Goal: Task Accomplishment & Management: Manage account settings

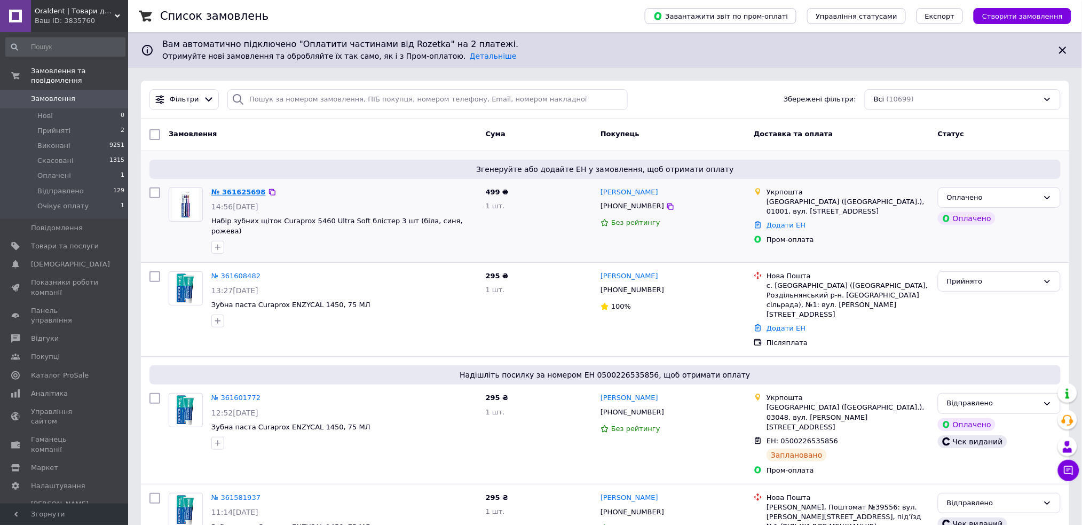
click at [240, 190] on link "№ 361625698" at bounding box center [238, 192] width 54 height 8
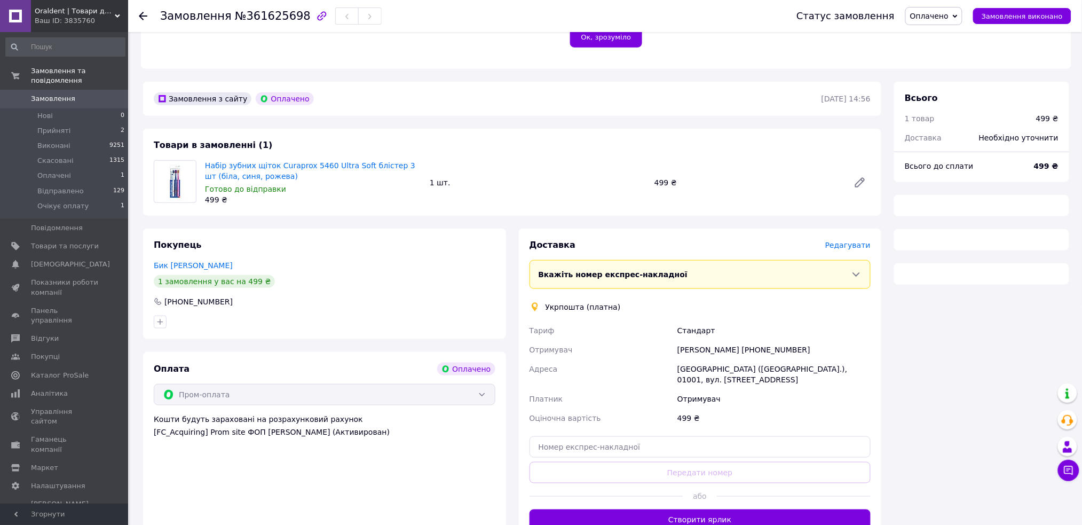
scroll to position [281, 0]
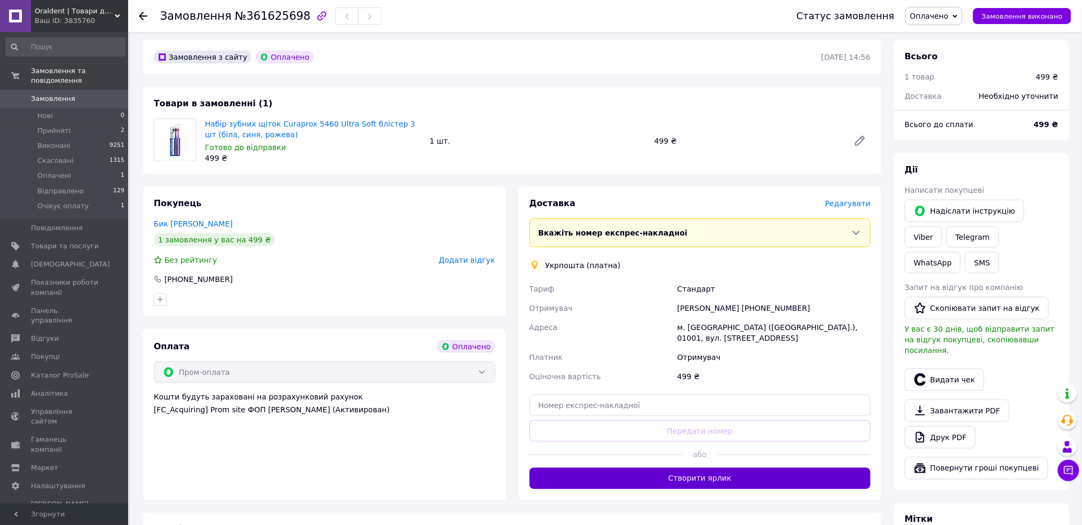
click at [723, 467] on button "Створити ярлик" at bounding box center [700, 477] width 342 height 21
click at [944, 368] on button "Видати чек" at bounding box center [944, 379] width 80 height 22
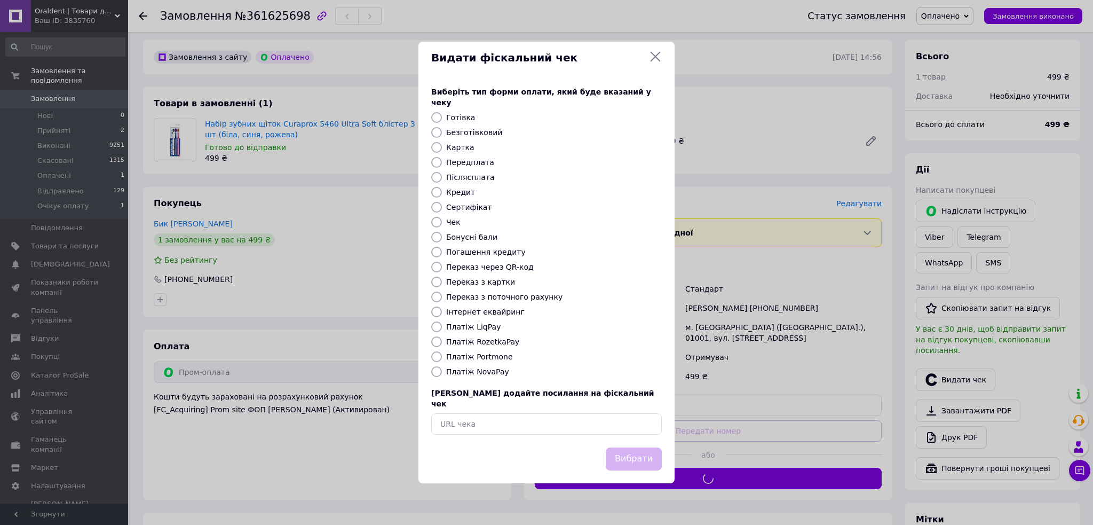
click at [483, 311] on label "Інтернет еквайринг" at bounding box center [485, 311] width 78 height 9
click at [442, 311] on input "Інтернет еквайринг" at bounding box center [436, 311] width 11 height 11
radio input "true"
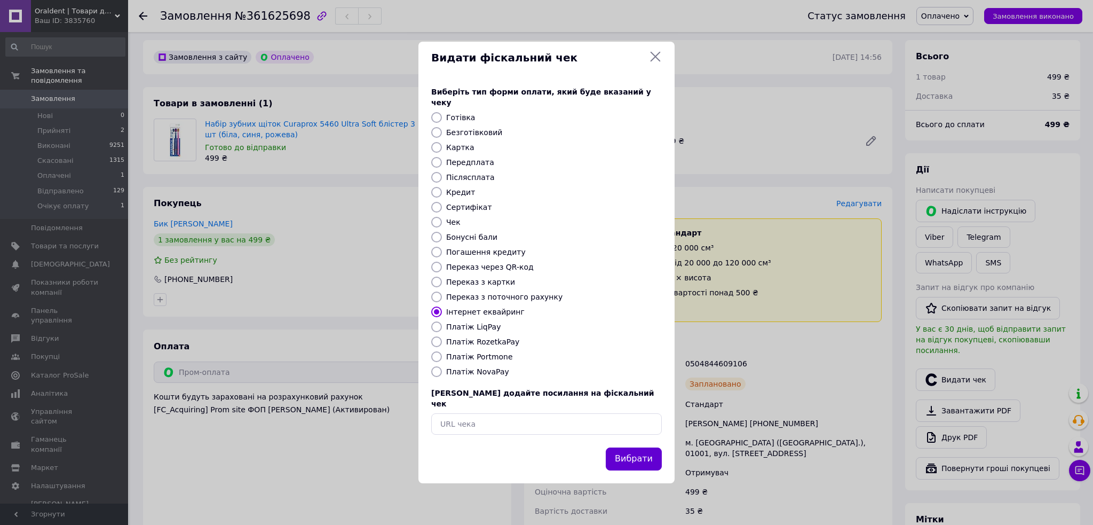
click at [631, 452] on button "Вибрати" at bounding box center [634, 458] width 56 height 23
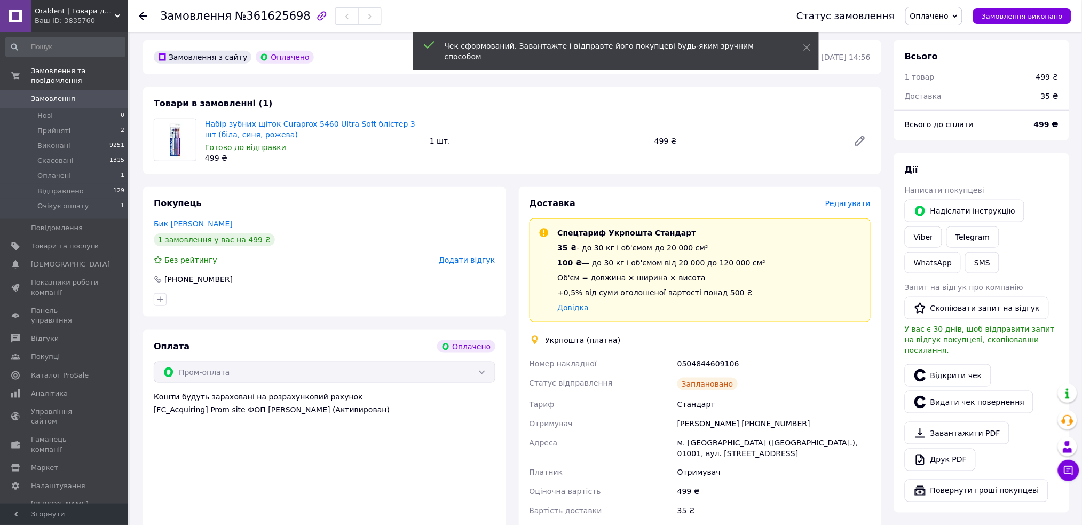
click at [941, 17] on span "Оплачено" at bounding box center [929, 16] width 38 height 9
click at [959, 78] on li "Відправлено" at bounding box center [937, 85] width 62 height 16
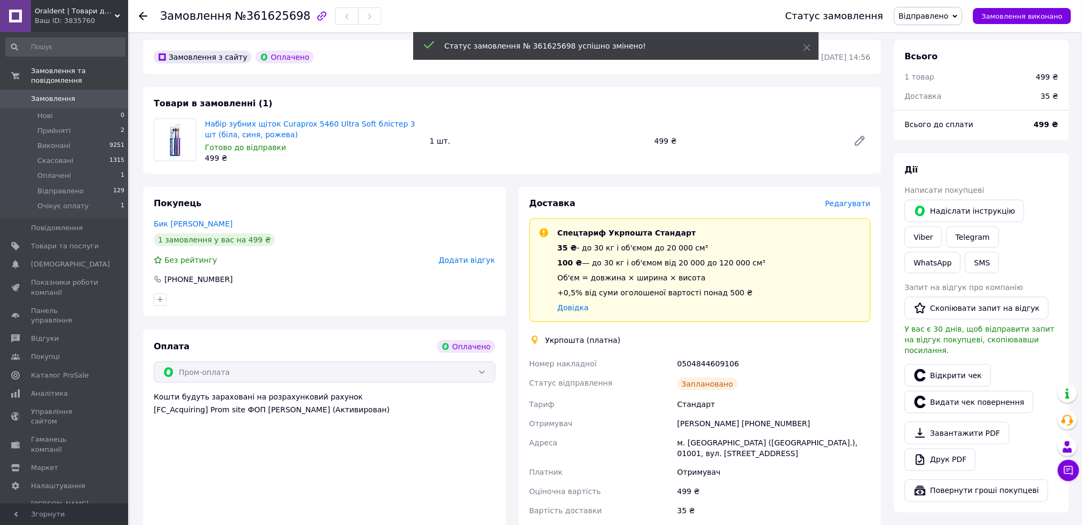
click at [88, 90] on link "Замовлення 0" at bounding box center [65, 99] width 131 height 18
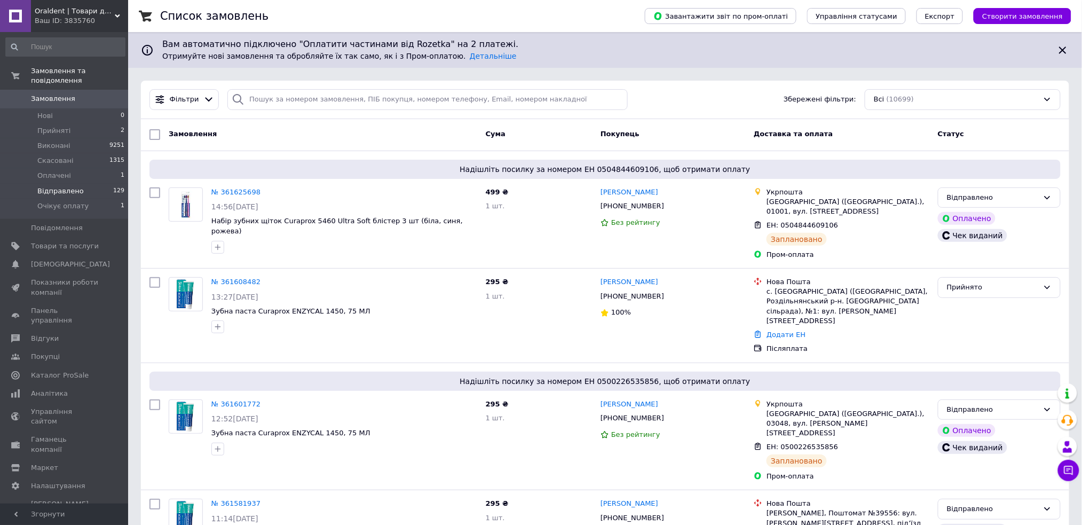
click at [90, 184] on li "Відправлено 129" at bounding box center [65, 191] width 131 height 15
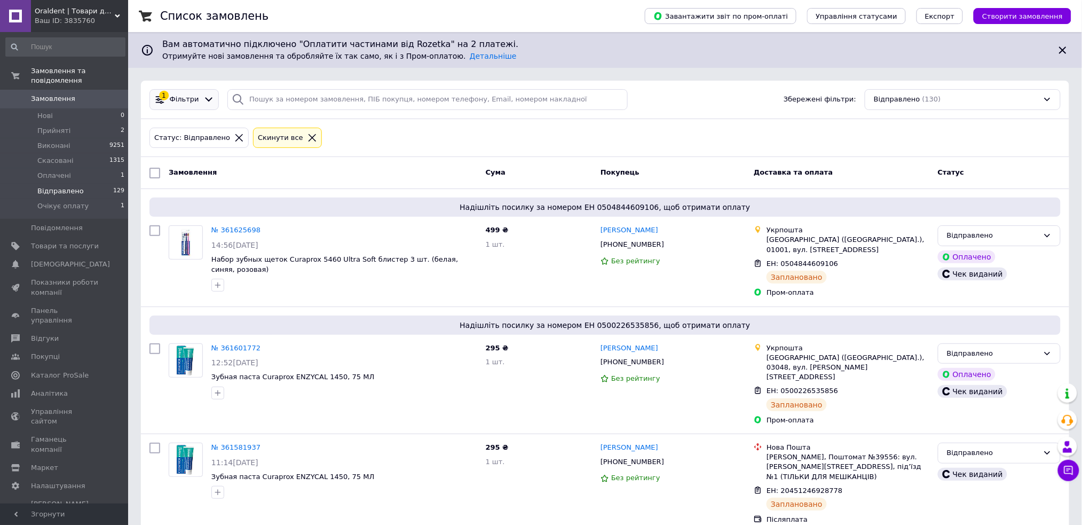
click at [203, 101] on icon at bounding box center [208, 99] width 11 height 11
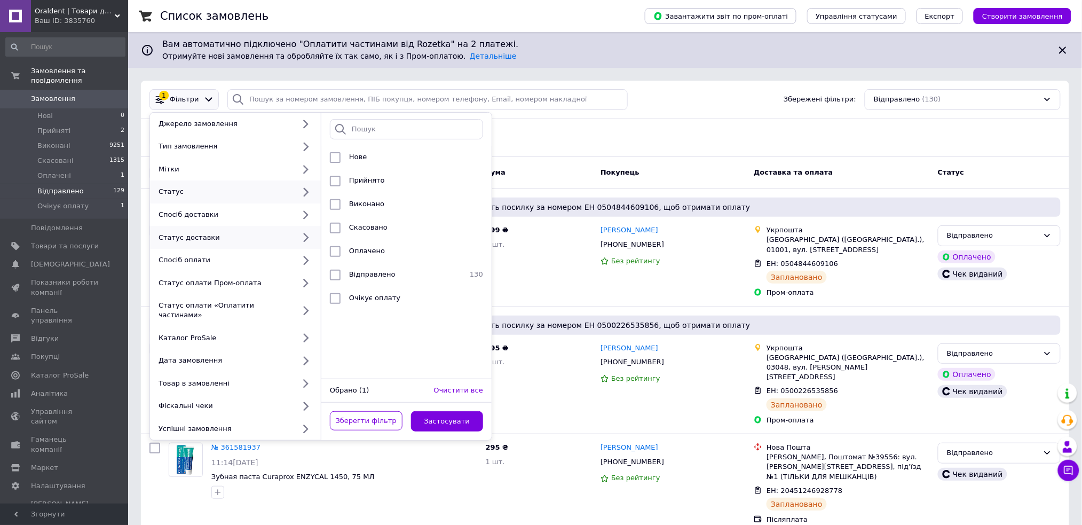
click at [258, 240] on div "Статус доставки" at bounding box center [224, 238] width 140 height 10
click at [288, 242] on div "Статус доставки" at bounding box center [224, 238] width 140 height 10
click at [365, 158] on span "Заплановано" at bounding box center [373, 157] width 48 height 8
checkbox input "true"
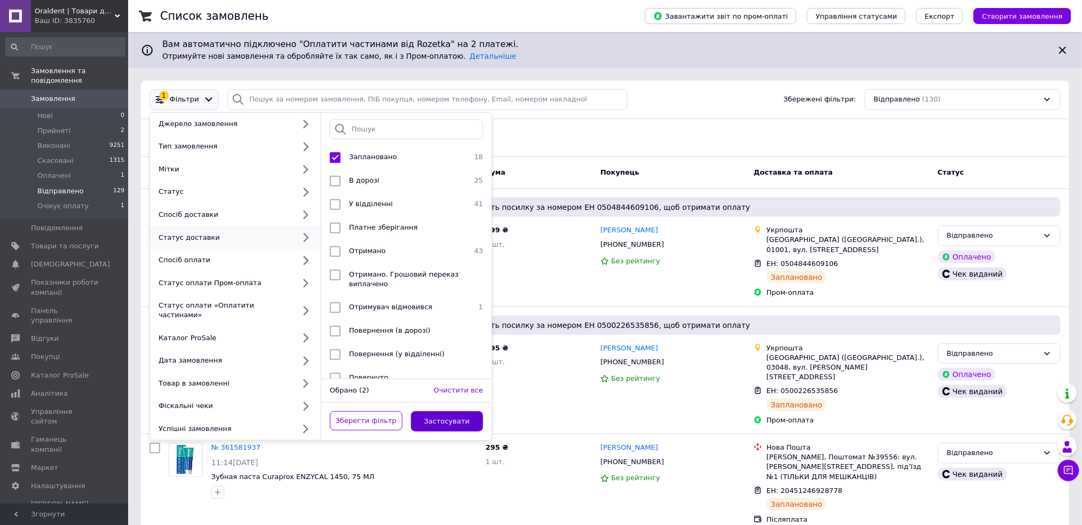
click at [441, 419] on button "Застосувати" at bounding box center [447, 421] width 73 height 21
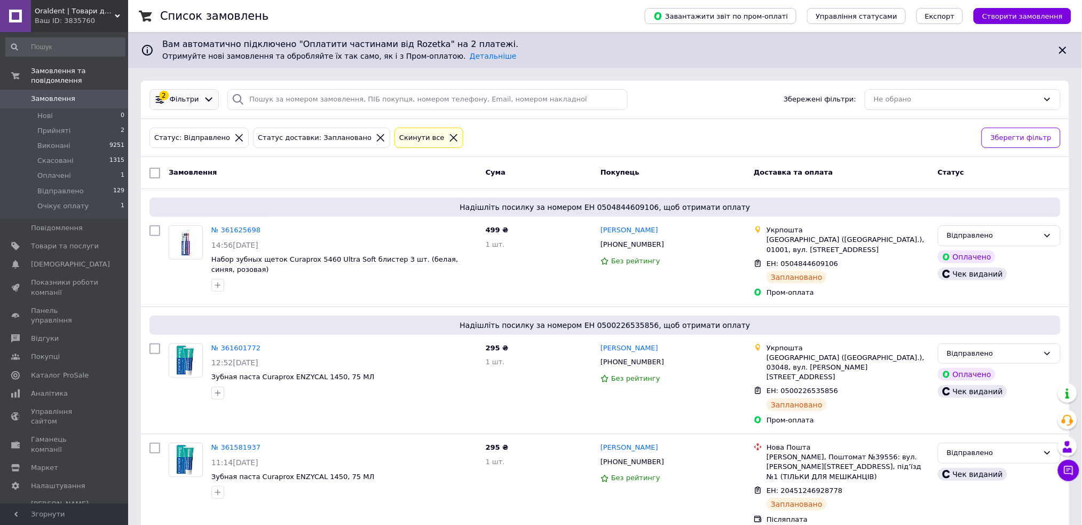
click at [206, 98] on icon at bounding box center [208, 99] width 11 height 11
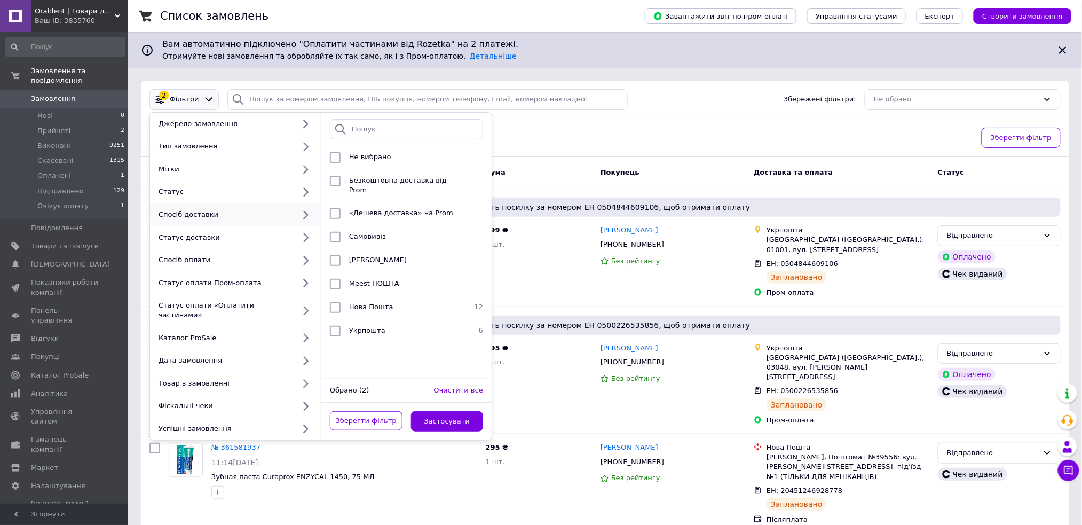
click at [272, 217] on div "Спосіб доставки" at bounding box center [224, 215] width 140 height 10
click at [364, 319] on li "Укрпошта 6" at bounding box center [406, 330] width 170 height 23
checkbox input "true"
click at [419, 411] on button "Застосувати" at bounding box center [447, 421] width 73 height 21
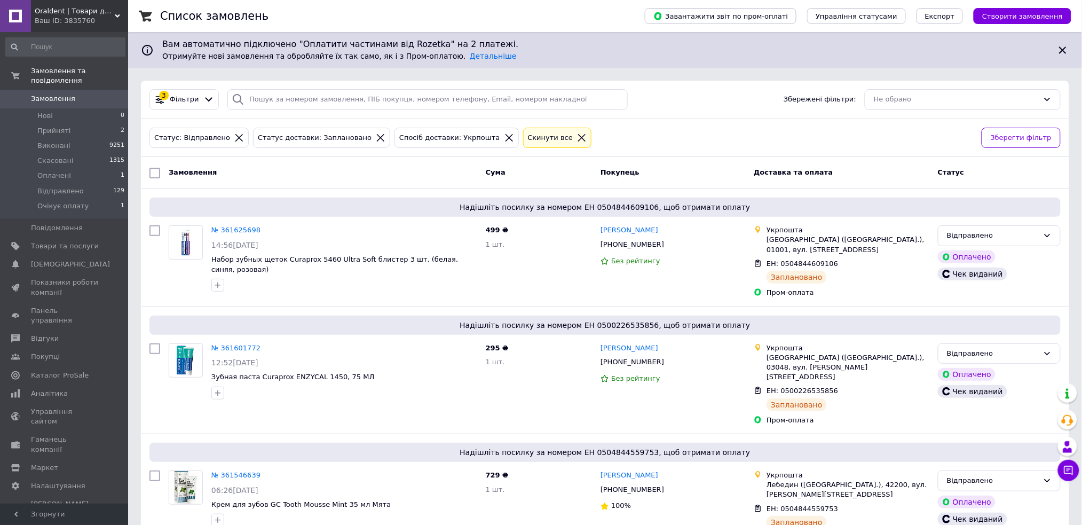
scroll to position [320, 0]
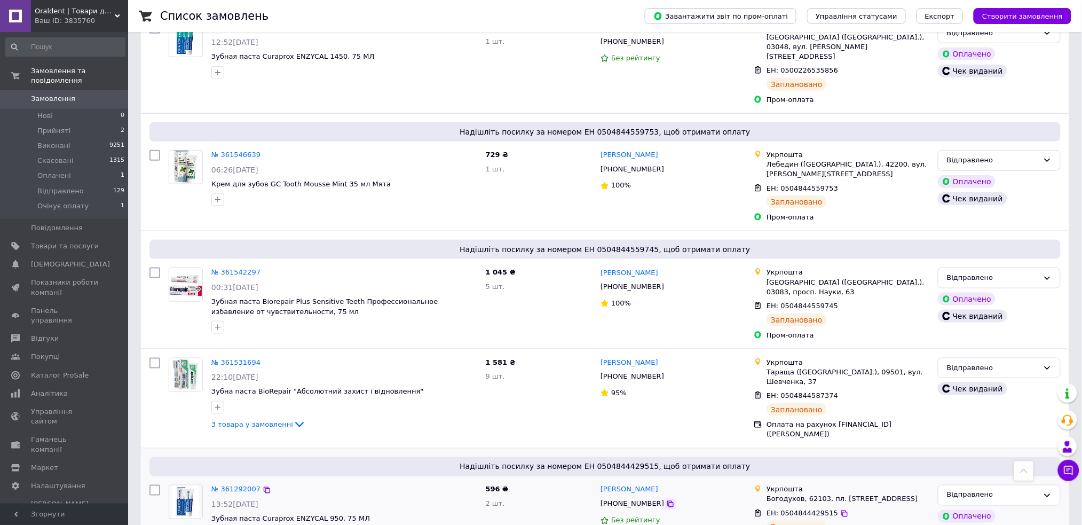
click at [666, 499] on icon at bounding box center [670, 503] width 9 height 9
click at [840, 509] on icon at bounding box center [844, 513] width 9 height 9
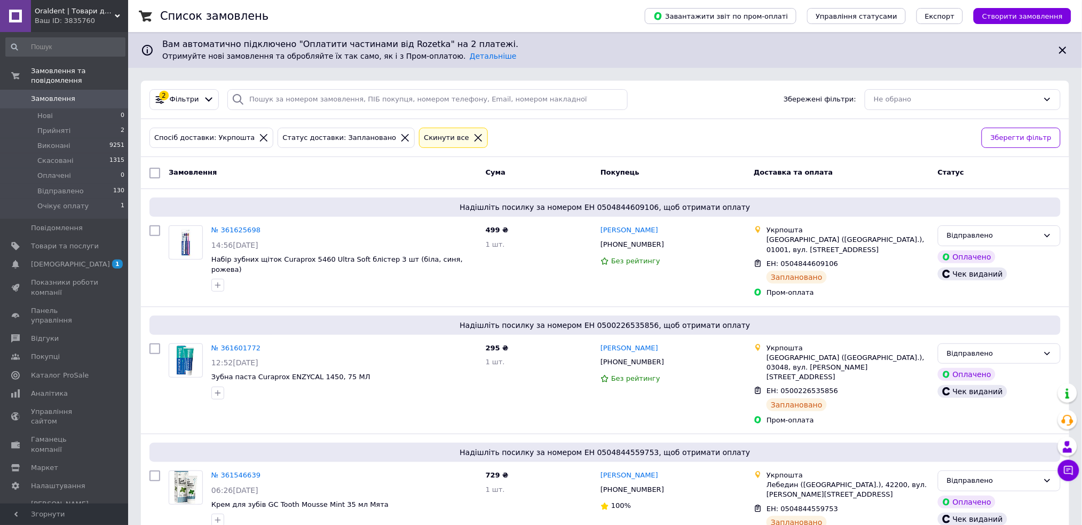
click at [439, 130] on div "Cкинути все" at bounding box center [453, 138] width 69 height 21
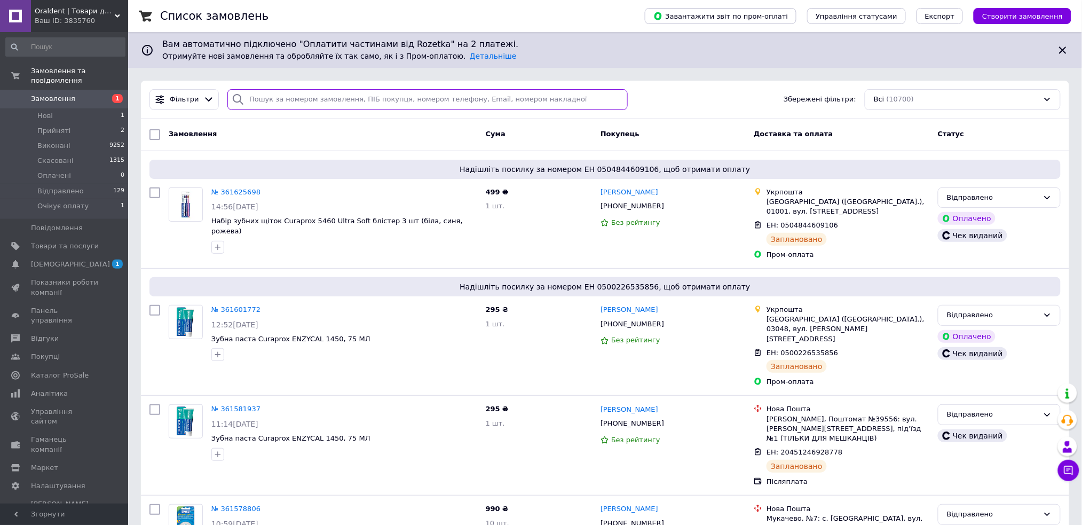
click at [416, 98] on input "search" at bounding box center [427, 99] width 400 height 21
type input "ткаченко"
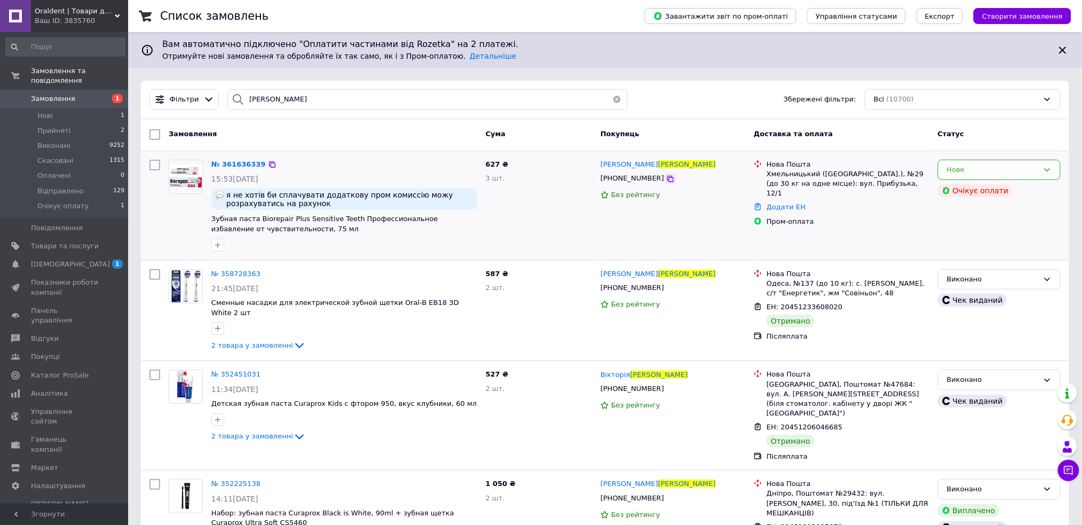
click at [667, 178] on icon at bounding box center [670, 179] width 6 height 6
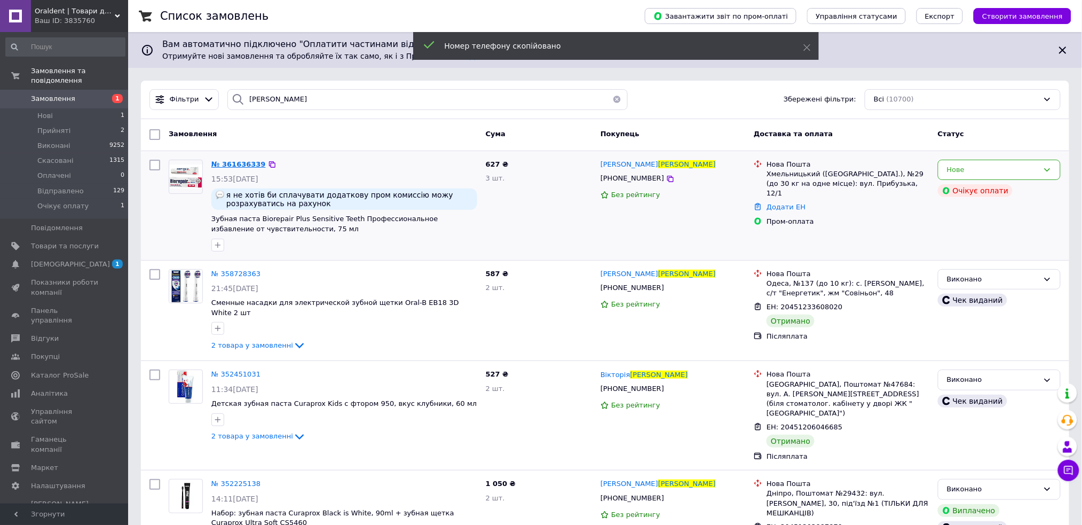
click at [238, 165] on span "№ 361636339" at bounding box center [238, 164] width 54 height 8
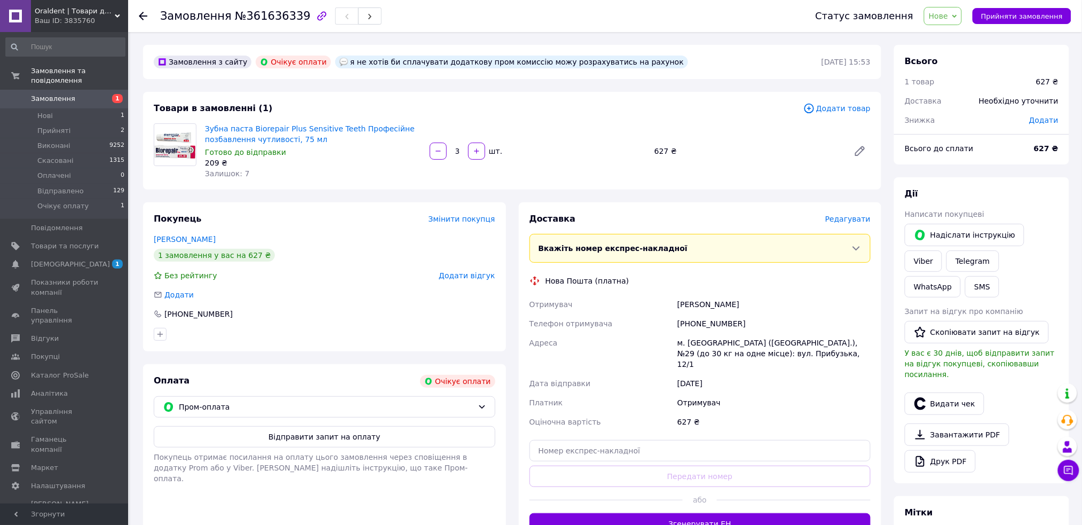
click at [282, 15] on span "№361636339" at bounding box center [273, 16] width 76 height 13
copy span "361636339"
drag, startPoint x: 316, startPoint y: 137, endPoint x: 205, endPoint y: 121, distance: 112.1
click at [205, 121] on div "Зубна паста Biorepair Plus Sensitive Teeth Професійне позбавлення чутливості, 7…" at bounding box center [313, 151] width 225 height 60
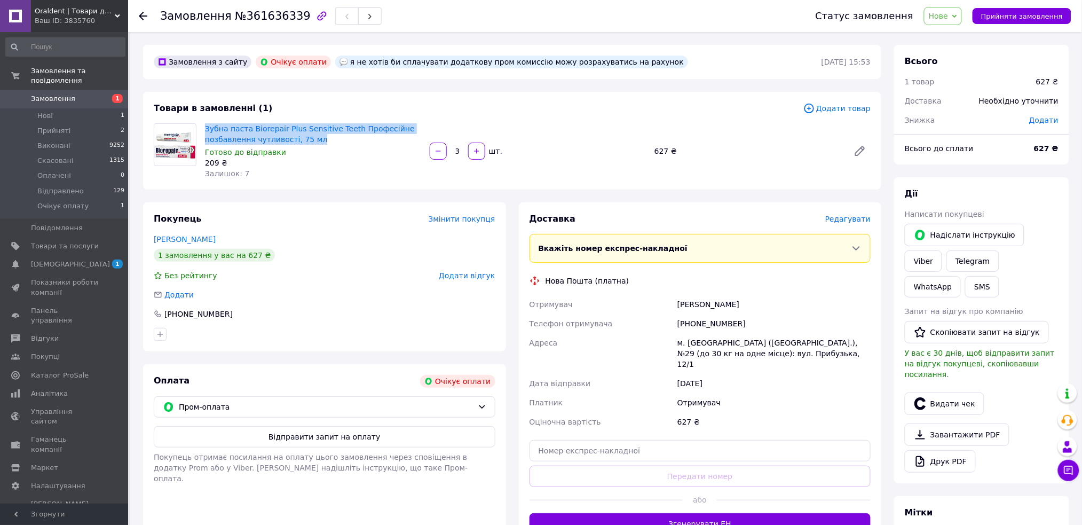
copy link "Зубна паста Biorepair Plus Sensitive Teeth Професійне позбавлення чутливості, 7…"
click at [944, 17] on span "Нове" at bounding box center [937, 16] width 19 height 9
click at [952, 116] on li "Очікує оплату" at bounding box center [955, 117] width 62 height 16
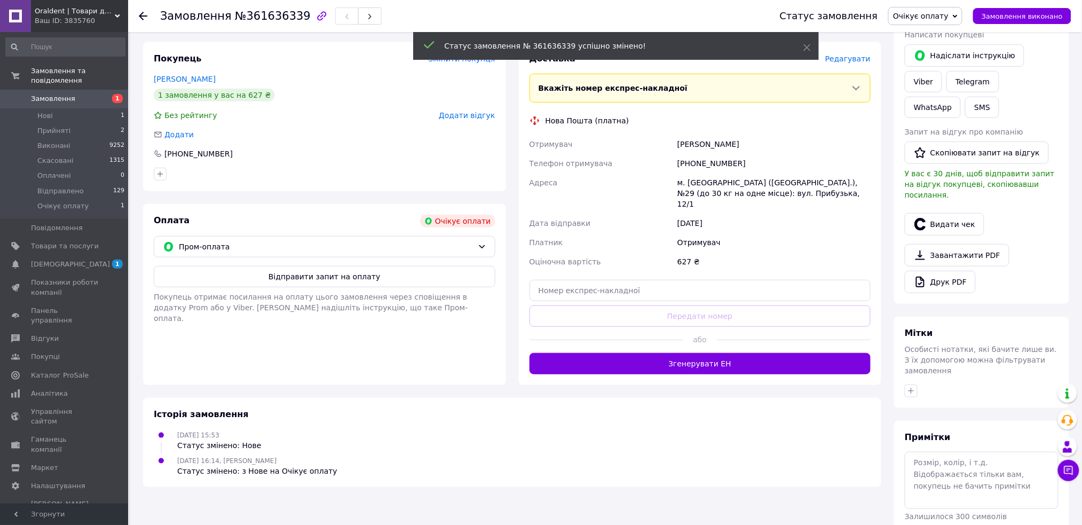
scroll to position [163, 0]
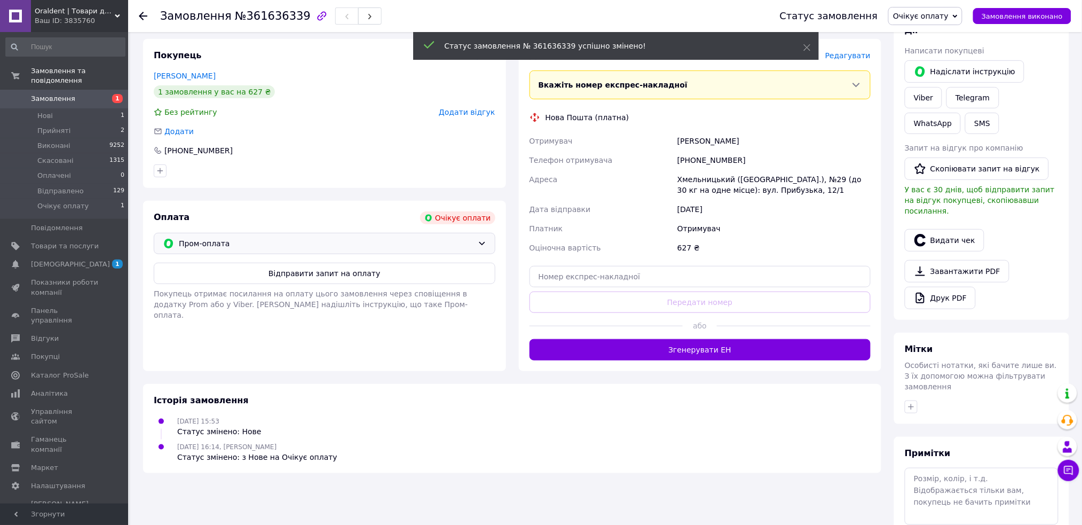
click at [435, 241] on span "Пром-оплата" at bounding box center [326, 243] width 295 height 12
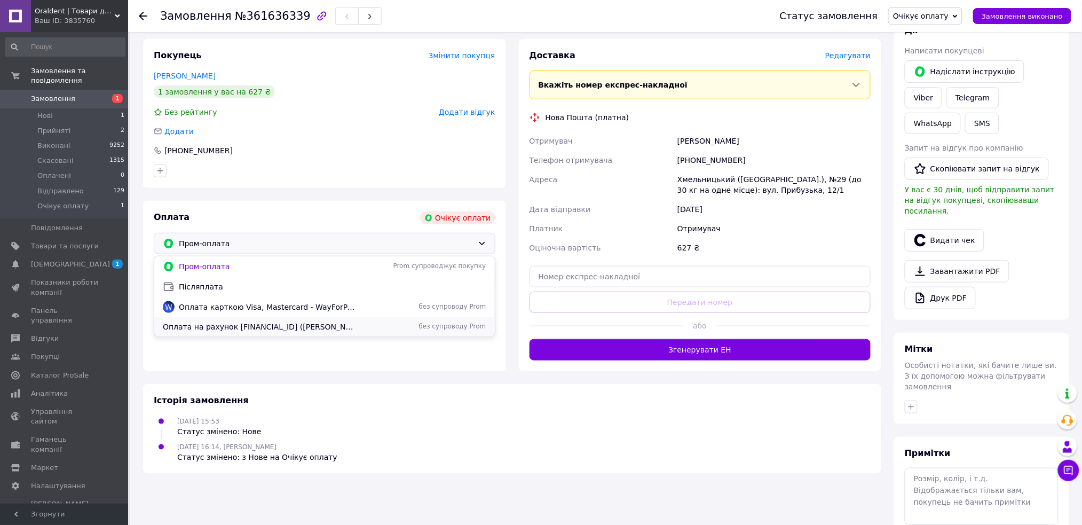
click at [320, 325] on span "Оплата на рахунок [FINANCIAL_ID] ([PERSON_NAME])" at bounding box center [259, 326] width 192 height 11
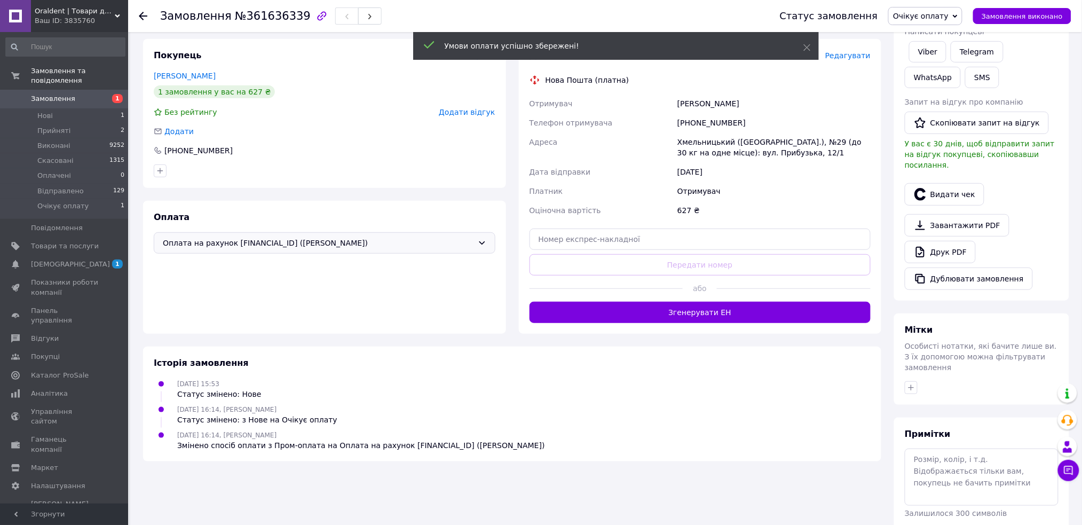
click at [378, 343] on div "Замовлення з сайту я не хотів би сплачувати додаткову пром комиссію можу розрах…" at bounding box center [512, 220] width 751 height 677
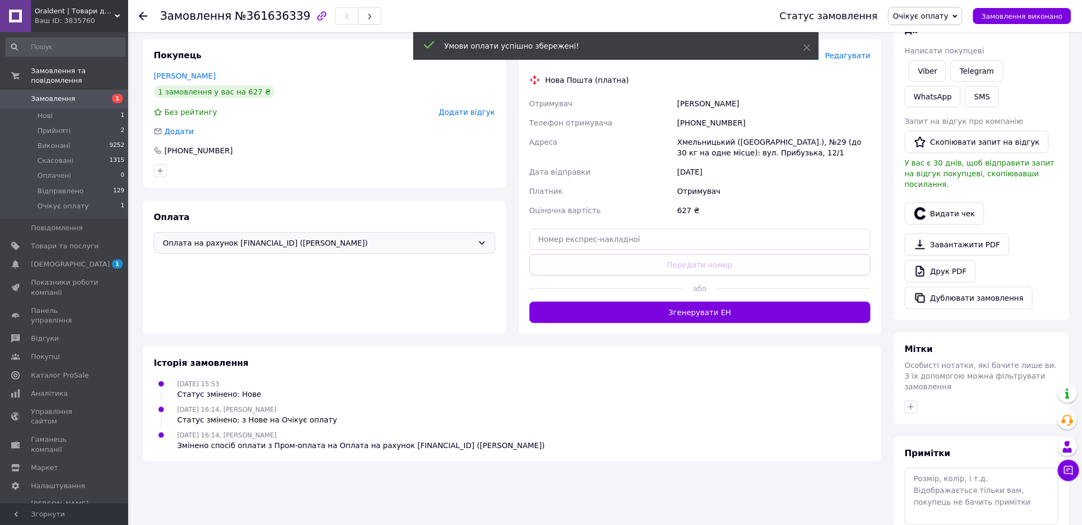
scroll to position [0, 0]
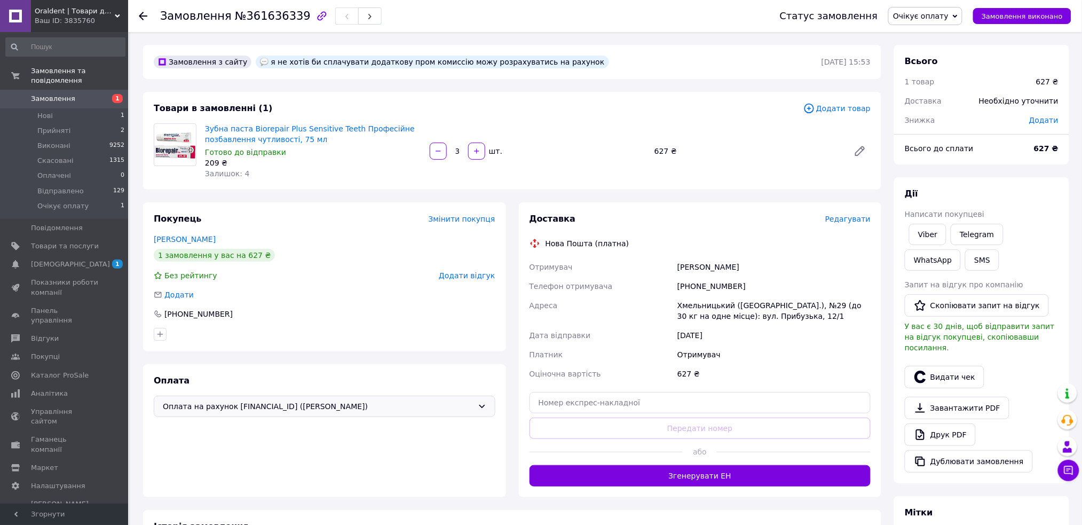
click at [107, 94] on span "1" at bounding box center [113, 99] width 29 height 10
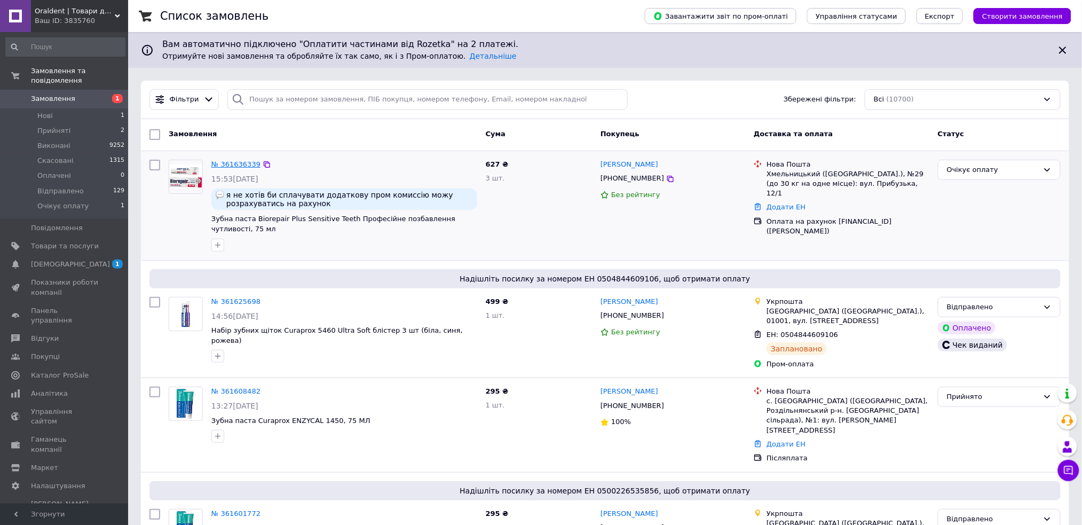
click at [232, 165] on link "№ 361636339" at bounding box center [235, 164] width 49 height 8
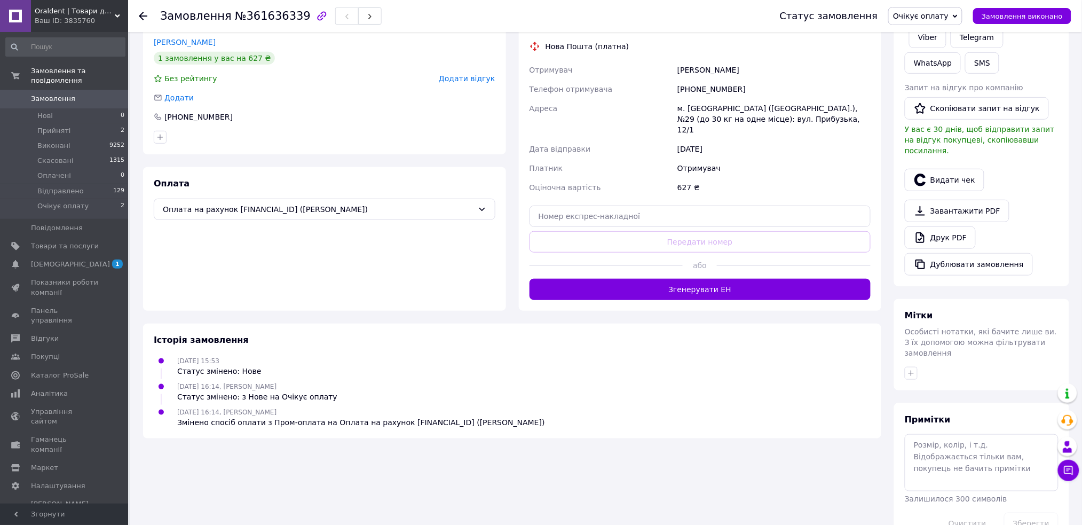
scroll to position [208, 0]
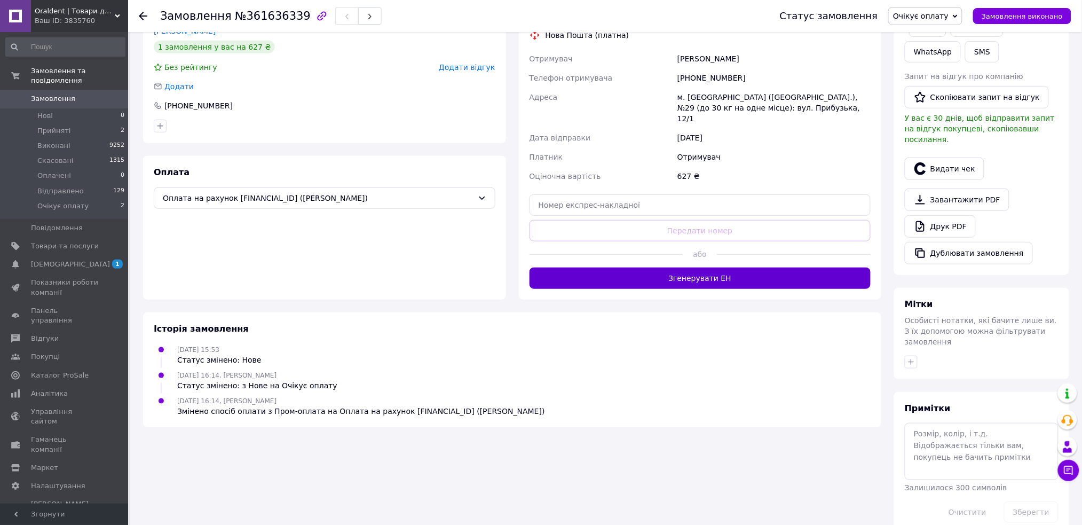
click at [615, 274] on button "Згенерувати ЕН" at bounding box center [700, 277] width 342 height 21
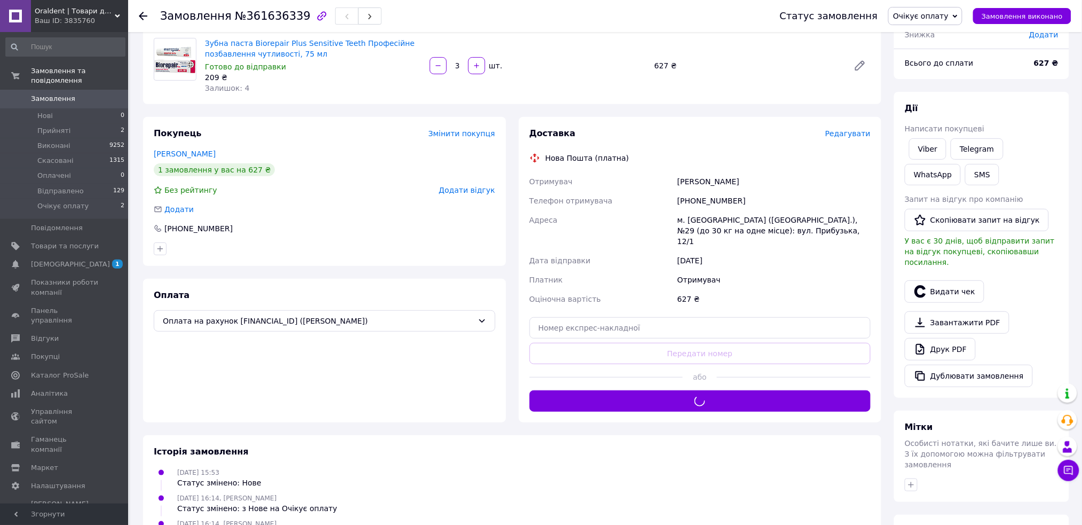
scroll to position [66, 0]
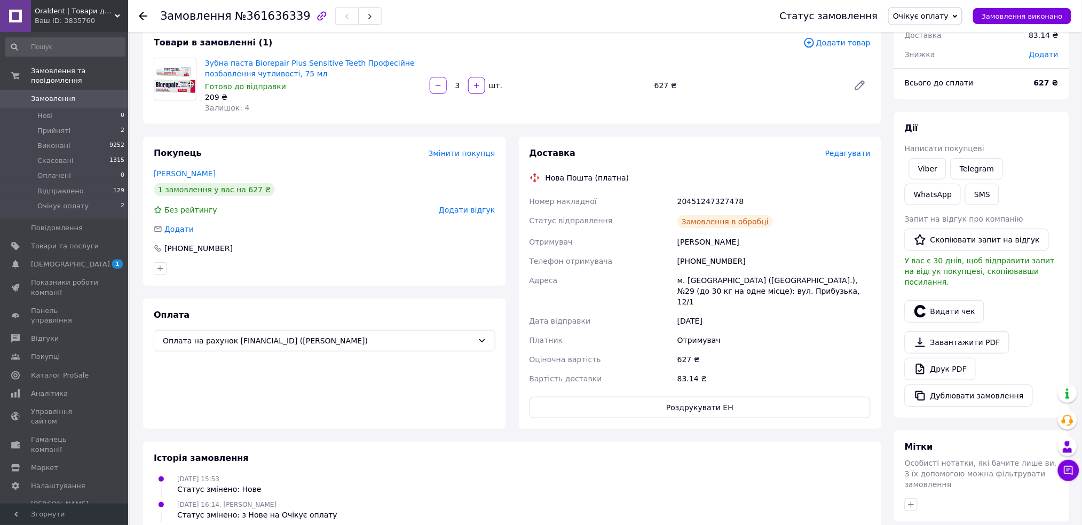
click at [698, 199] on div "20451247327478" at bounding box center [773, 201] width 197 height 19
copy div "20451247327478"
click at [933, 304] on button "Видати чек" at bounding box center [944, 311] width 80 height 22
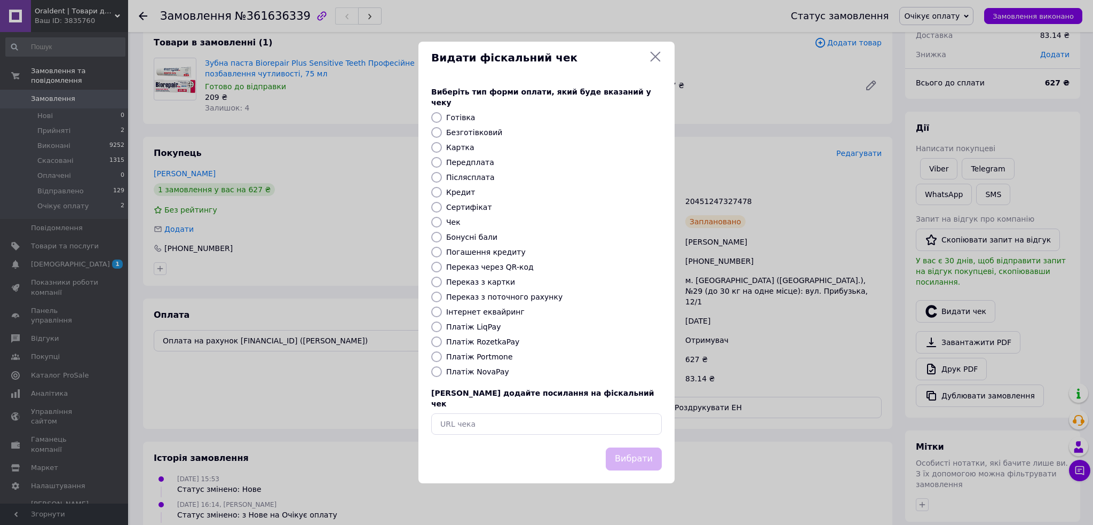
click at [479, 137] on div "Безготівковий" at bounding box center [554, 132] width 220 height 11
click at [446, 129] on label "Безготівковий" at bounding box center [474, 132] width 56 height 9
click at [442, 129] on input "Безготівковий" at bounding box center [436, 132] width 11 height 11
radio input "true"
click at [630, 447] on button "Вибрати" at bounding box center [634, 458] width 56 height 23
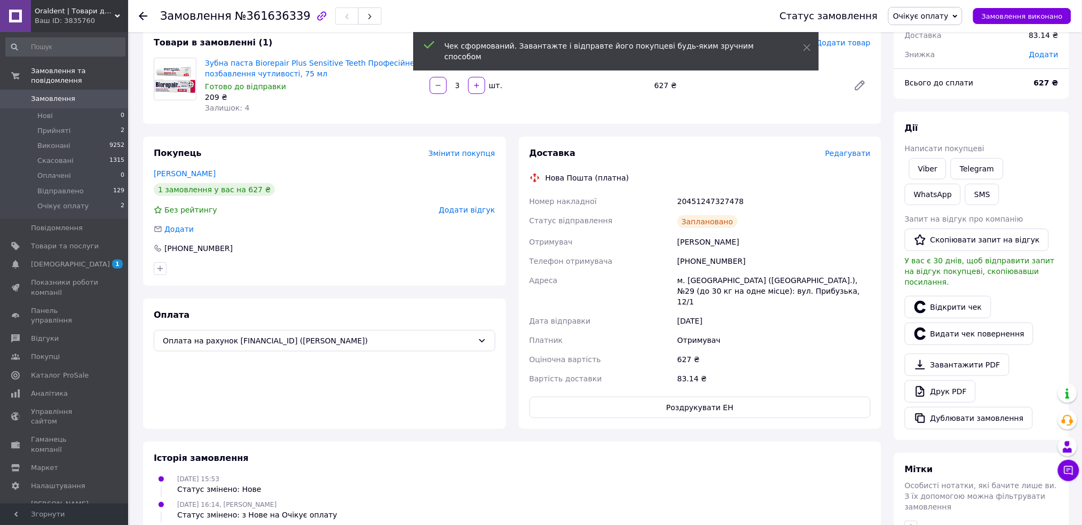
click at [948, 13] on span "Очікує оплату" at bounding box center [920, 16] width 55 height 9
click at [952, 100] on li "Відправлено" at bounding box center [924, 101] width 73 height 16
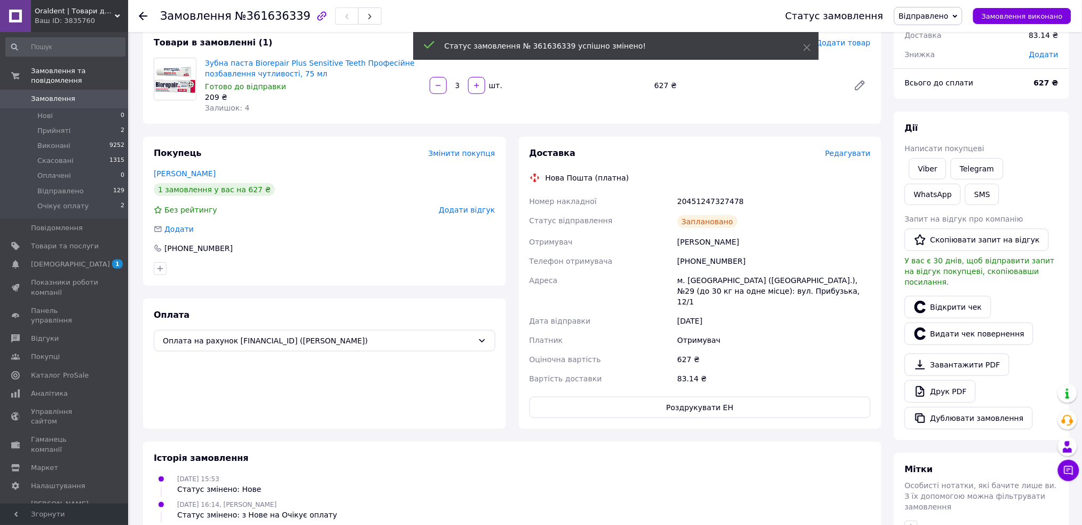
click at [95, 94] on span "Замовлення" at bounding box center [65, 99] width 68 height 10
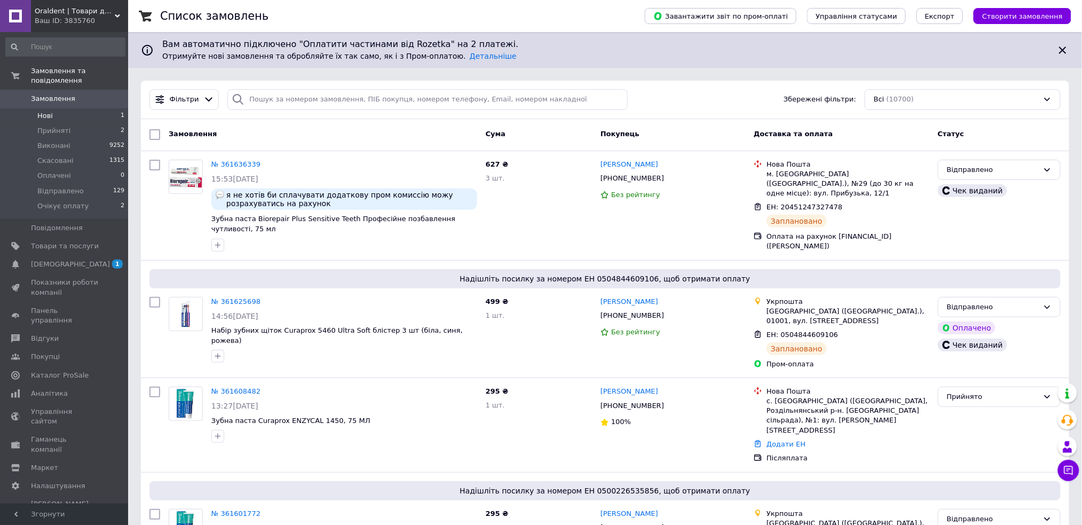
click at [83, 108] on li "Нові 1" at bounding box center [65, 115] width 131 height 15
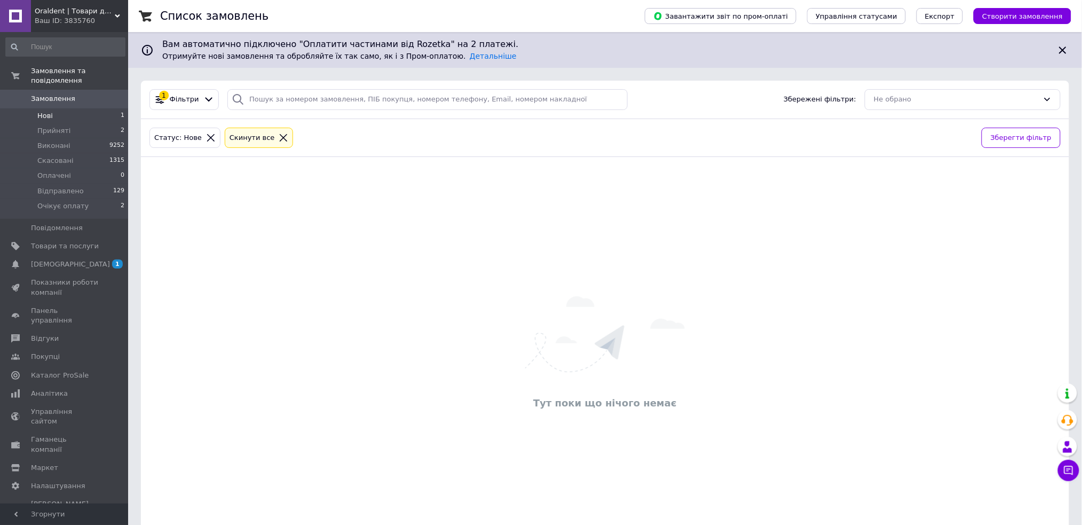
click at [280, 140] on icon at bounding box center [283, 137] width 7 height 7
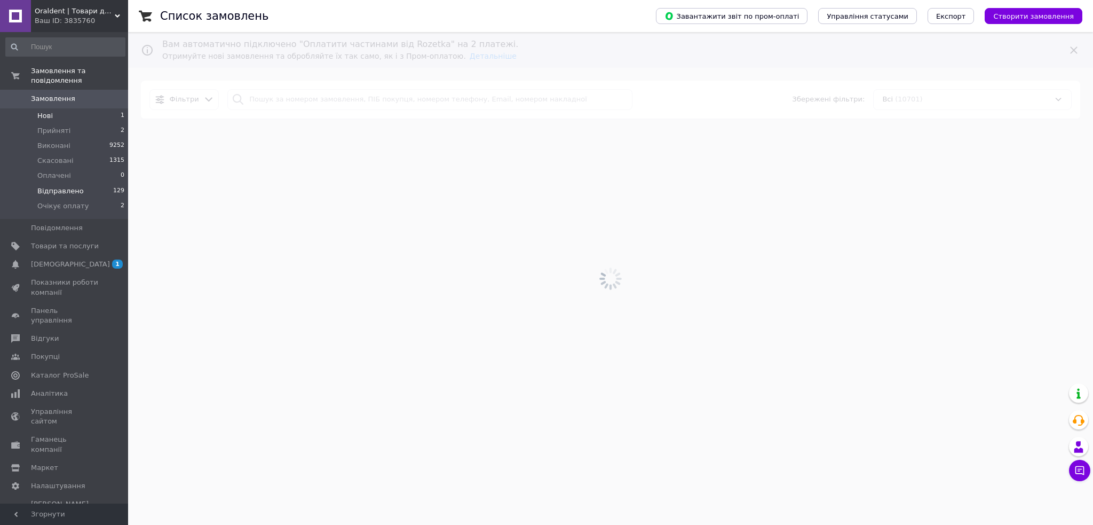
click at [58, 186] on span "Відправлено" at bounding box center [60, 191] width 46 height 10
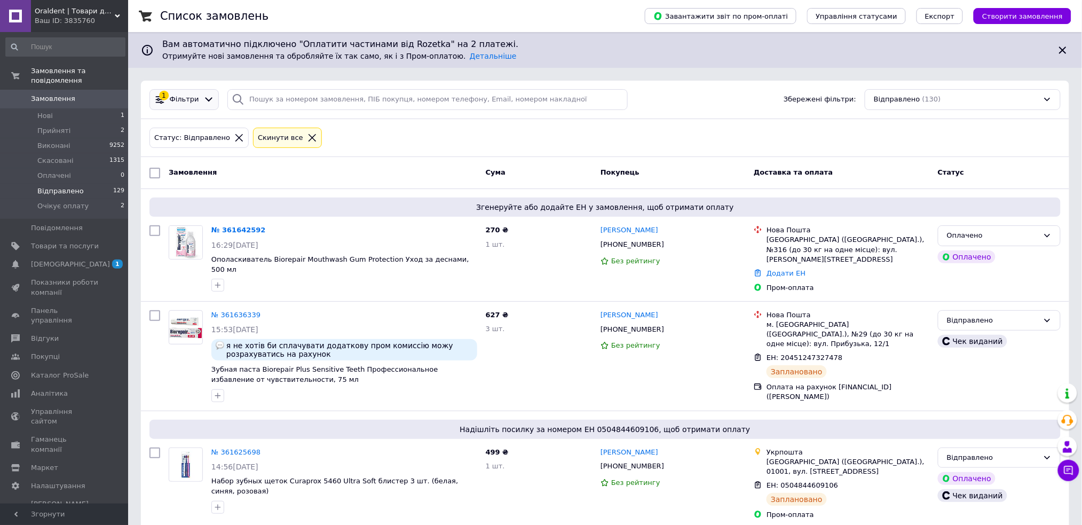
click at [195, 102] on div "Фільтри" at bounding box center [185, 99] width 34 height 10
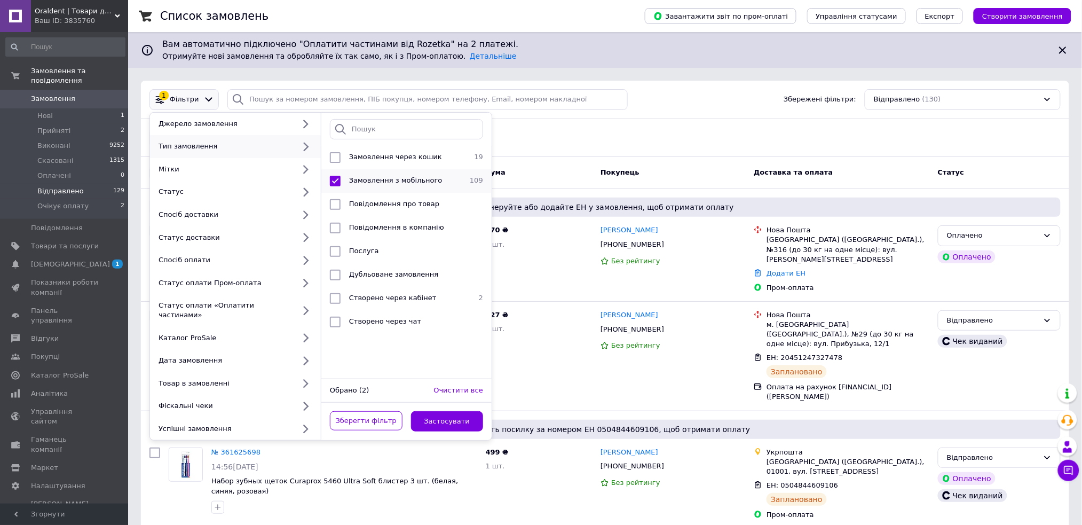
click at [371, 176] on div "Замовлення з мобільного" at bounding box center [405, 181] width 121 height 11
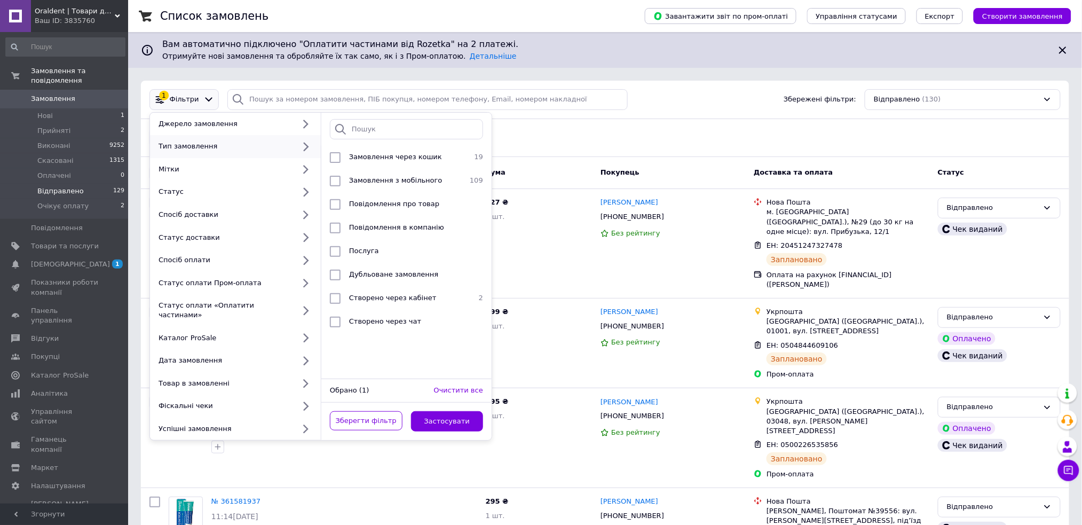
checkbox input "false"
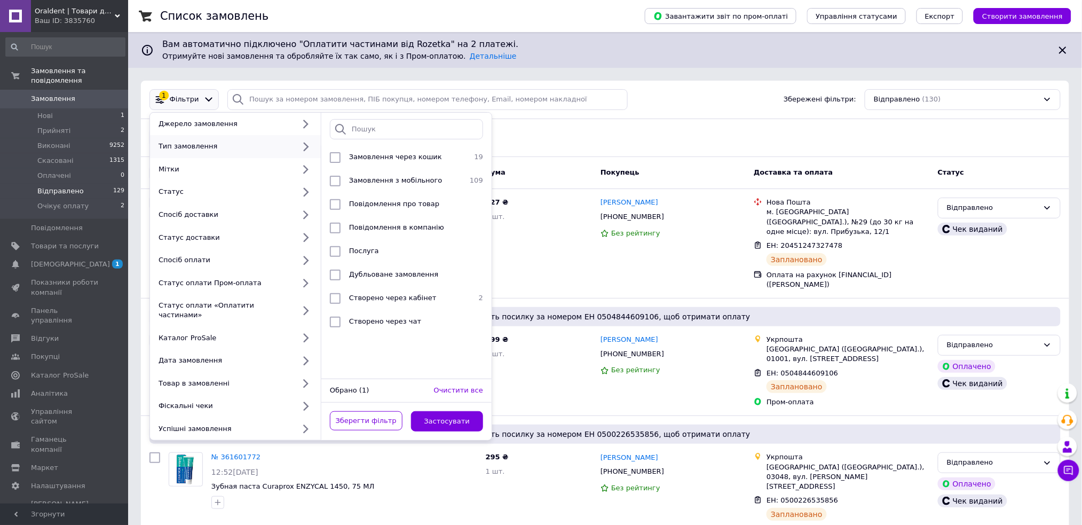
click at [536, 142] on div "Статус: Відправлено Cкинути все" at bounding box center [604, 137] width 915 height 25
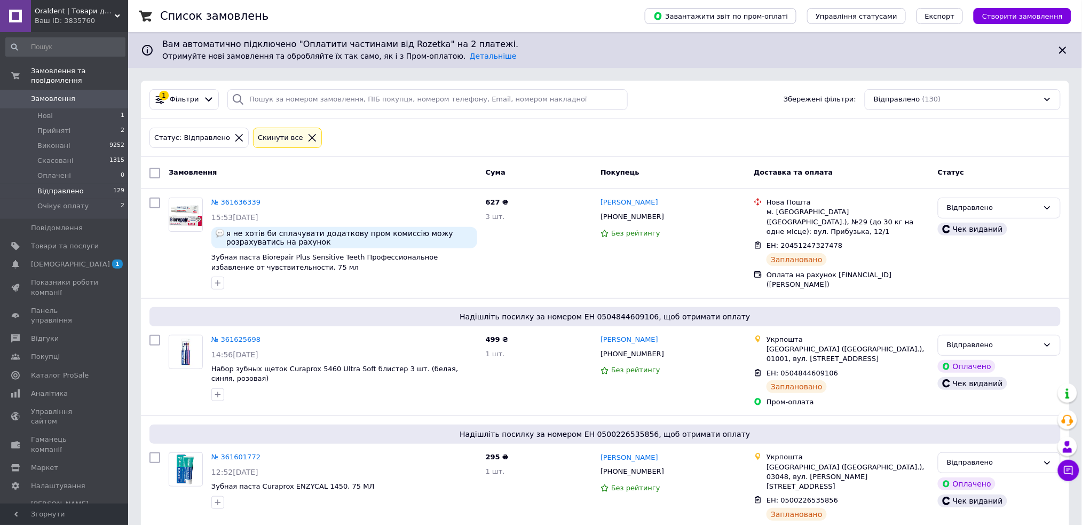
click at [307, 136] on icon at bounding box center [312, 138] width 10 height 10
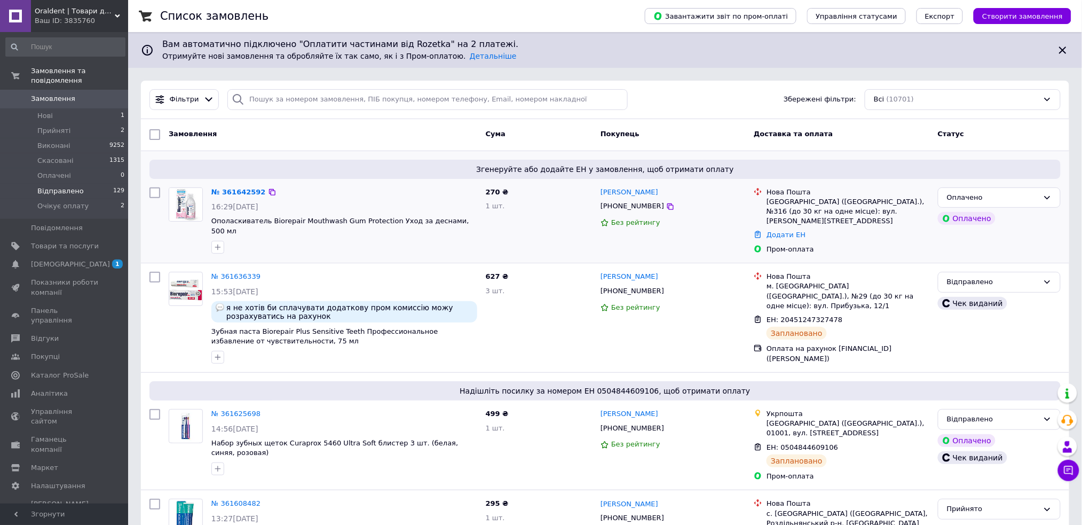
click at [244, 186] on div "№ 361642592" at bounding box center [238, 192] width 57 height 12
click at [242, 190] on link "№ 361642592" at bounding box center [238, 192] width 54 height 8
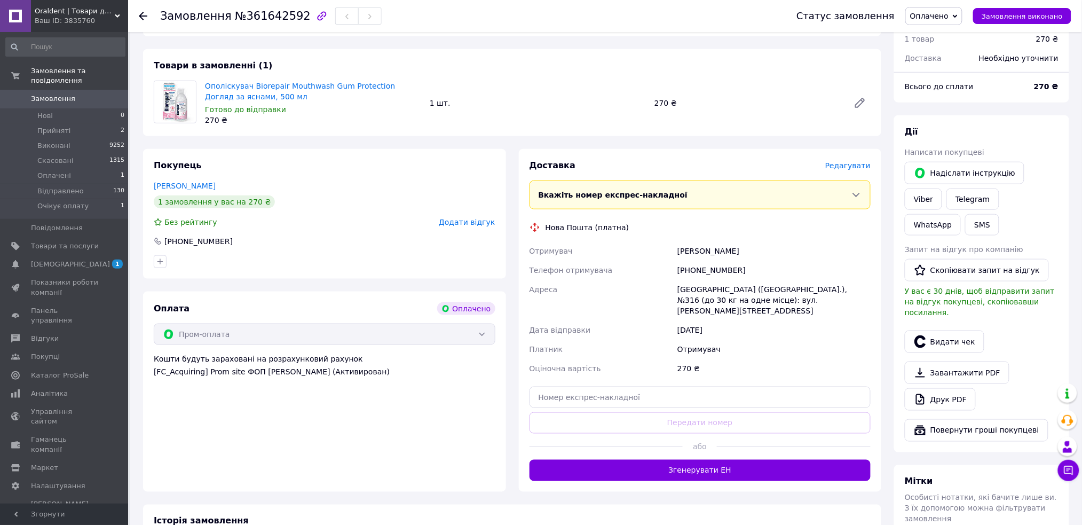
scroll to position [459, 0]
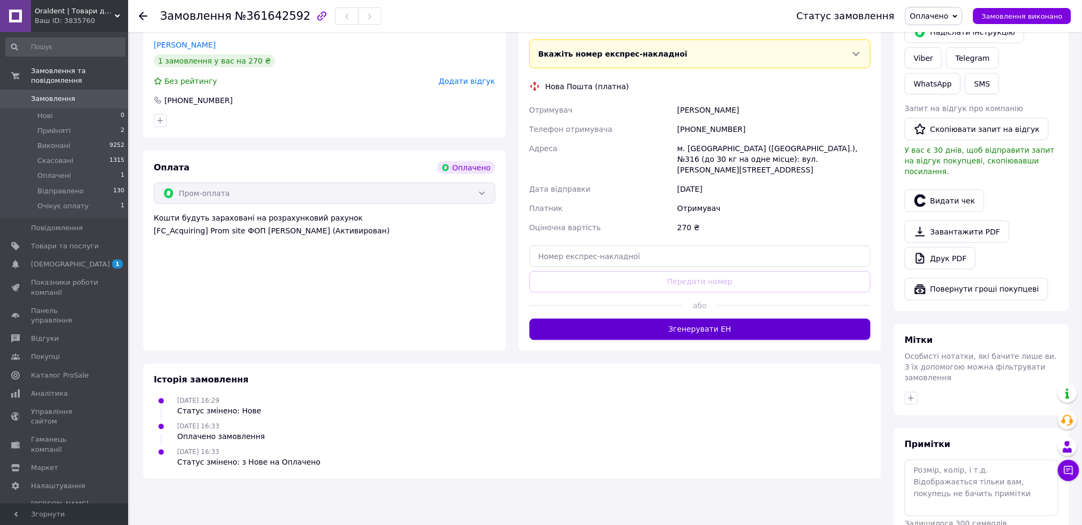
click at [733, 319] on button "Згенерувати ЕН" at bounding box center [700, 329] width 342 height 21
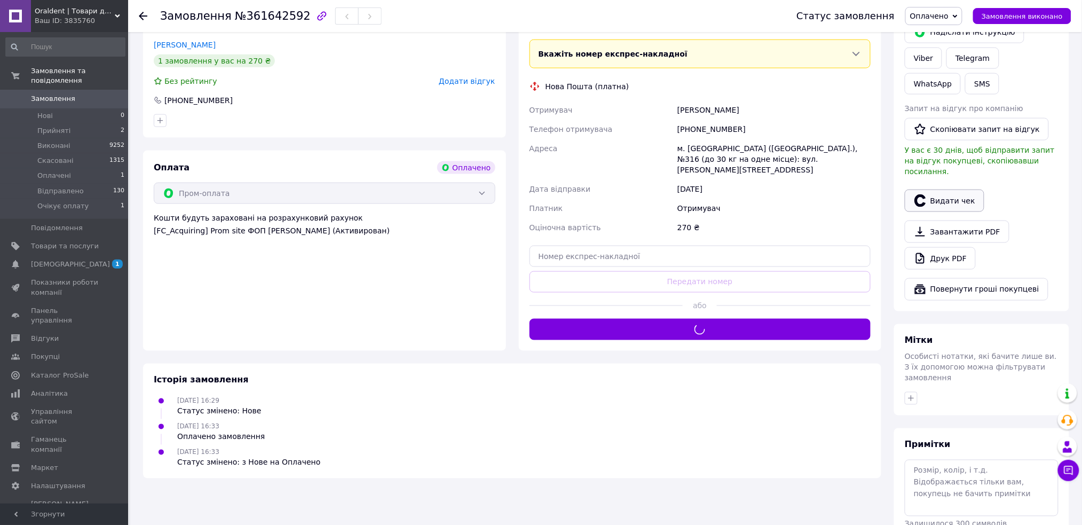
click at [932, 189] on button "Видати чек" at bounding box center [944, 200] width 80 height 22
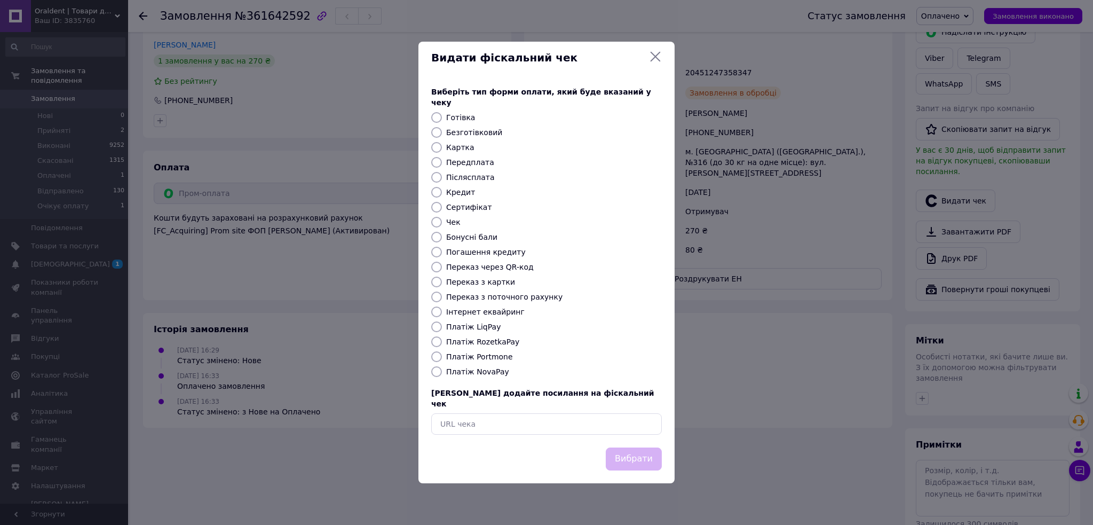
click at [481, 304] on div "Виберіть тип форми оплати, який буде вказаний у чеку Готівка Безготівковий Карт…" at bounding box center [546, 261] width 256 height 374
click at [487, 315] on label "Інтернет еквайринг" at bounding box center [485, 311] width 78 height 9
click at [442, 315] on input "Інтернет еквайринг" at bounding box center [436, 311] width 11 height 11
radio input "true"
click at [629, 447] on button "Вибрати" at bounding box center [634, 458] width 56 height 23
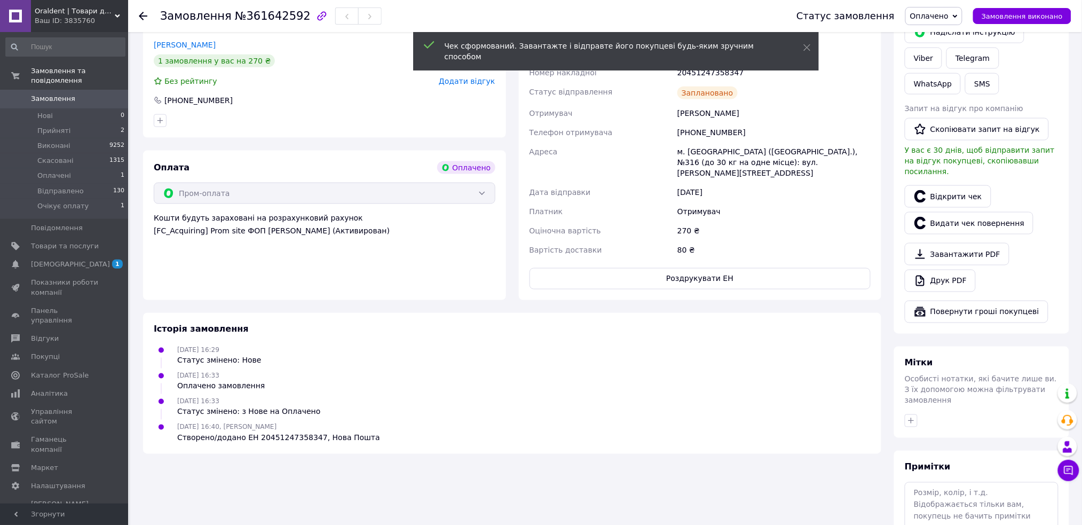
click at [943, 12] on span "Оплачено" at bounding box center [929, 16] width 38 height 9
click at [964, 92] on li "Відправлено" at bounding box center [937, 85] width 62 height 16
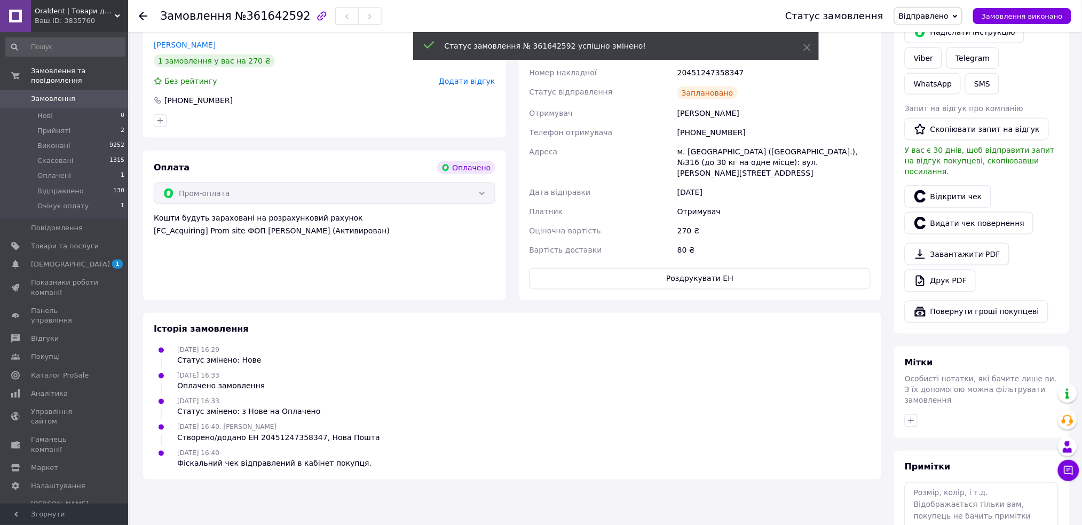
click at [96, 94] on span "Замовлення" at bounding box center [65, 99] width 68 height 10
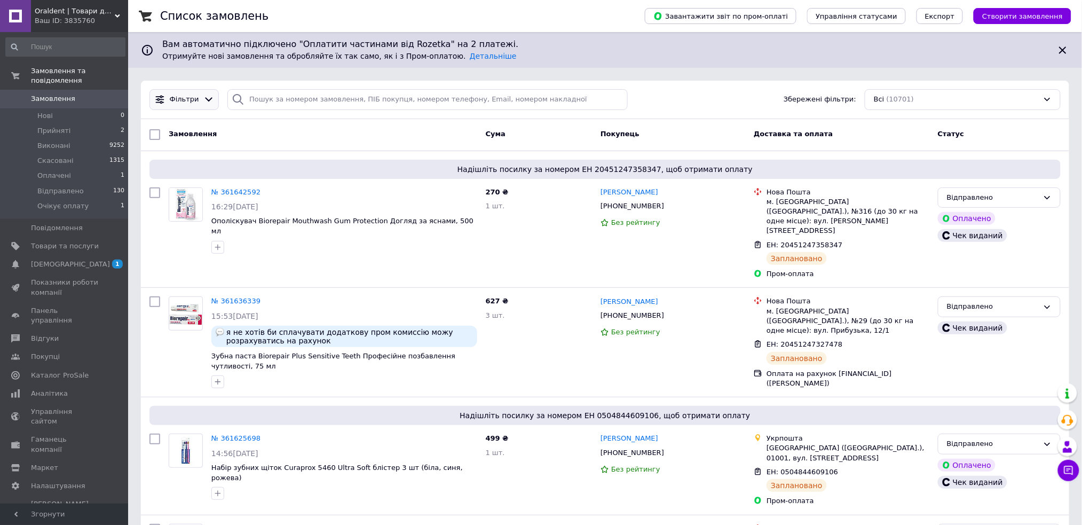
click at [209, 104] on icon at bounding box center [208, 99] width 11 height 11
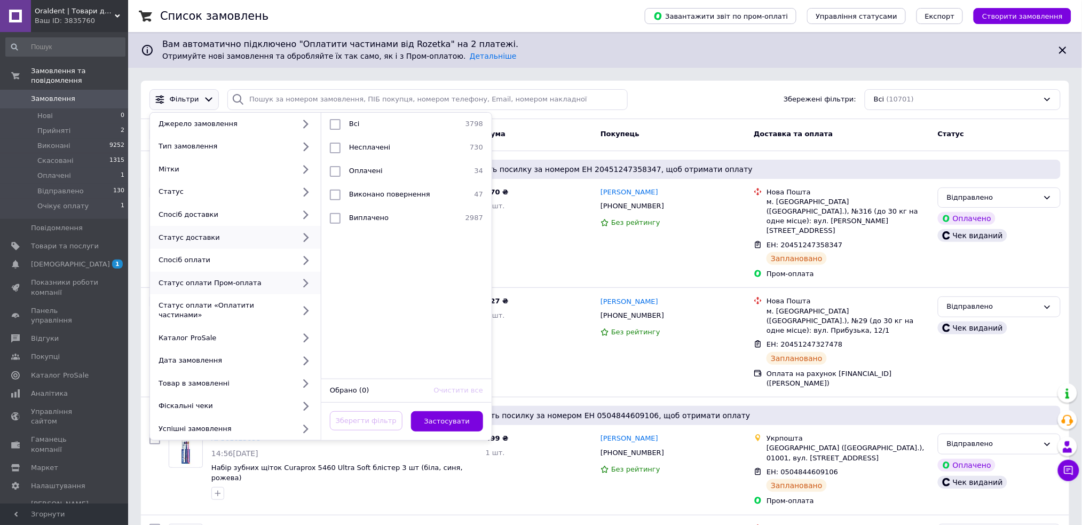
click at [300, 240] on icon at bounding box center [305, 237] width 13 height 13
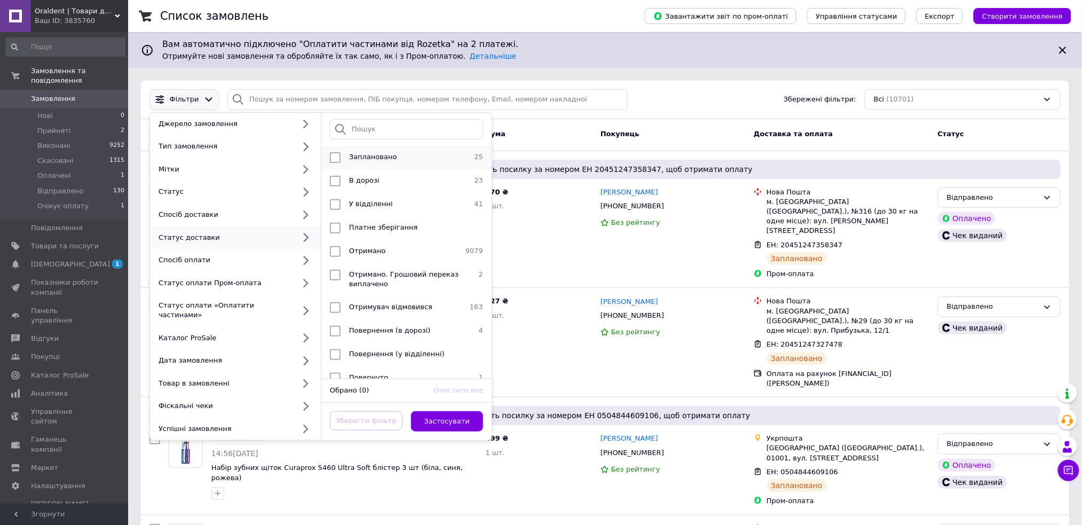
click at [410, 155] on div "Заплановано" at bounding box center [405, 157] width 121 height 11
checkbox input "true"
click at [449, 411] on button "Застосувати" at bounding box center [447, 421] width 73 height 21
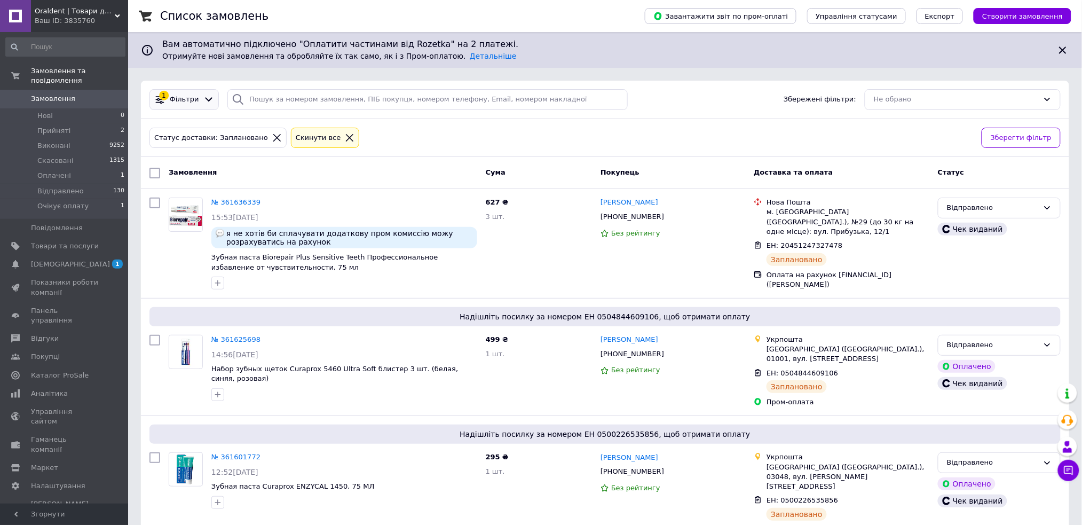
click at [203, 100] on icon at bounding box center [208, 99] width 11 height 11
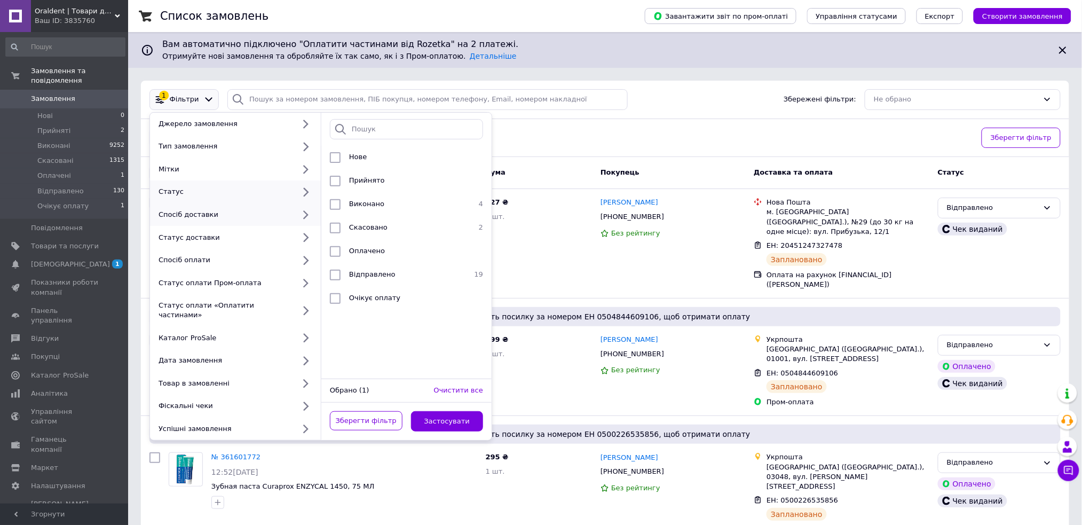
click at [287, 213] on div "Спосіб доставки" at bounding box center [224, 215] width 140 height 10
click at [304, 216] on icon at bounding box center [305, 214] width 13 height 13
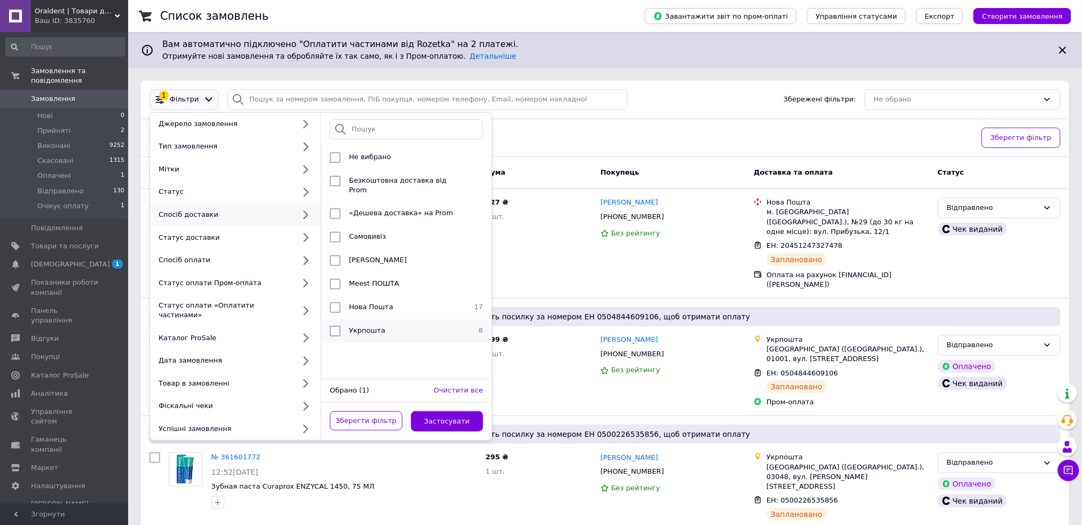
click at [371, 326] on span "Укрпошта" at bounding box center [367, 330] width 36 height 8
checkbox input "true"
click at [427, 411] on button "Застосувати" at bounding box center [447, 421] width 73 height 21
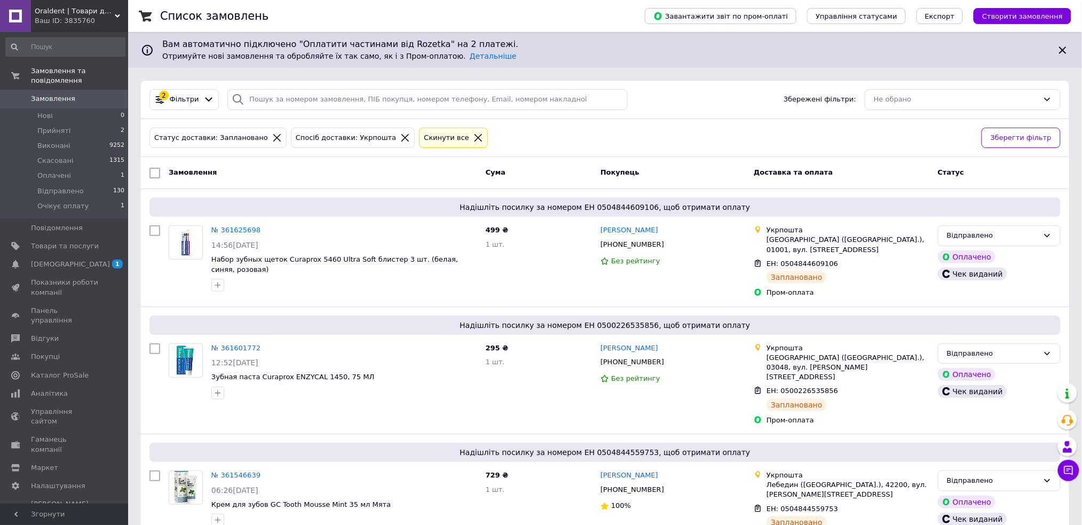
click at [473, 137] on icon at bounding box center [478, 138] width 10 height 10
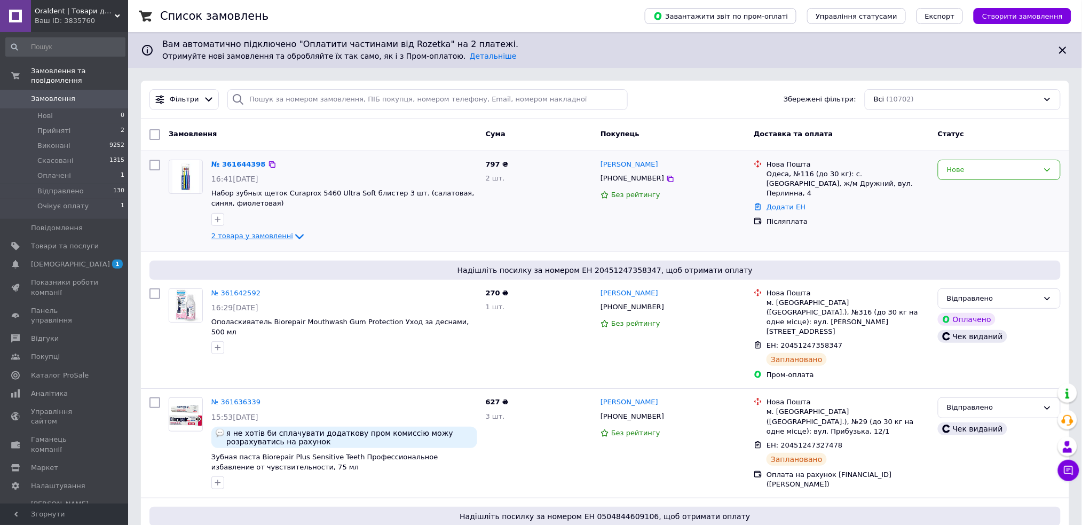
click at [295, 235] on icon at bounding box center [299, 236] width 9 height 5
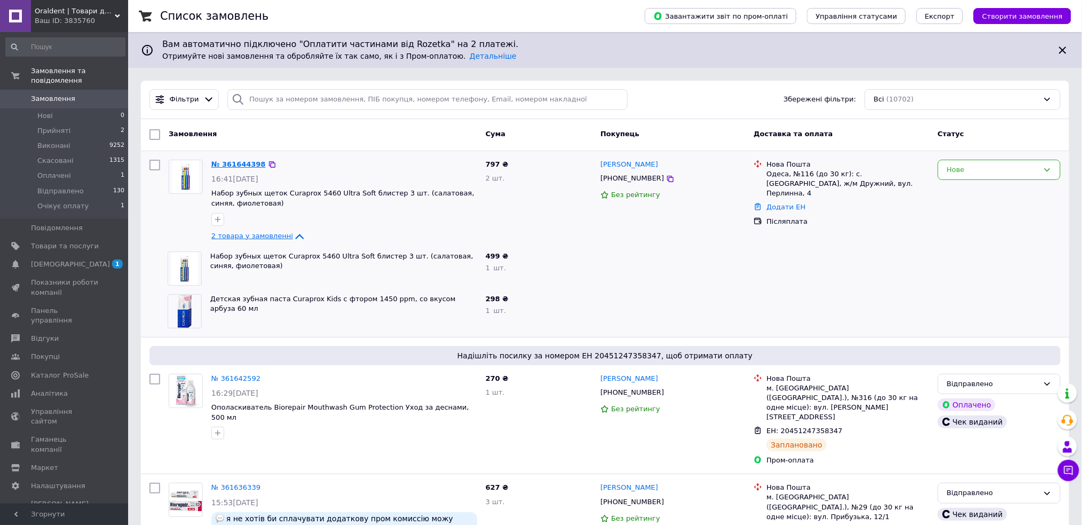
click at [244, 161] on link "№ 361644398" at bounding box center [238, 164] width 54 height 8
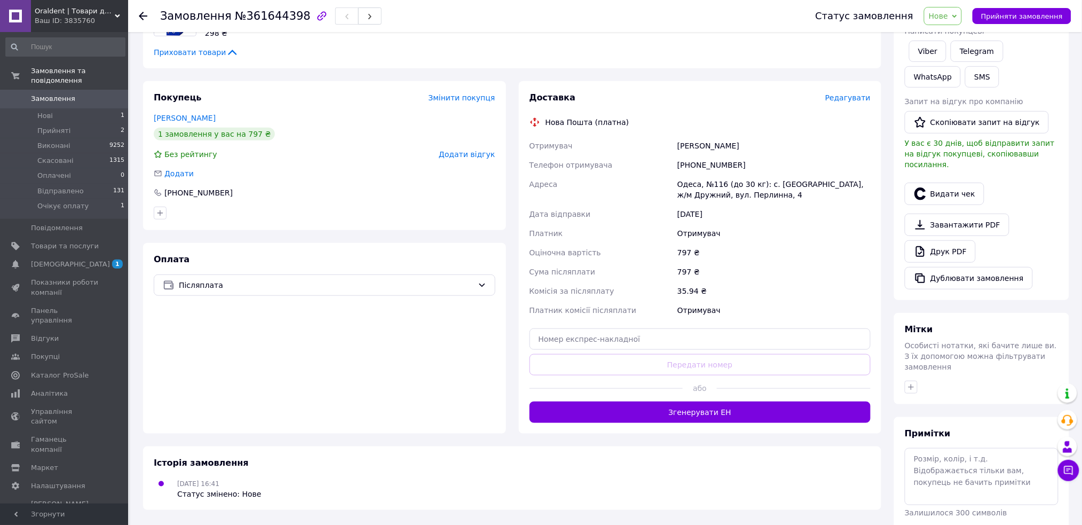
scroll to position [208, 0]
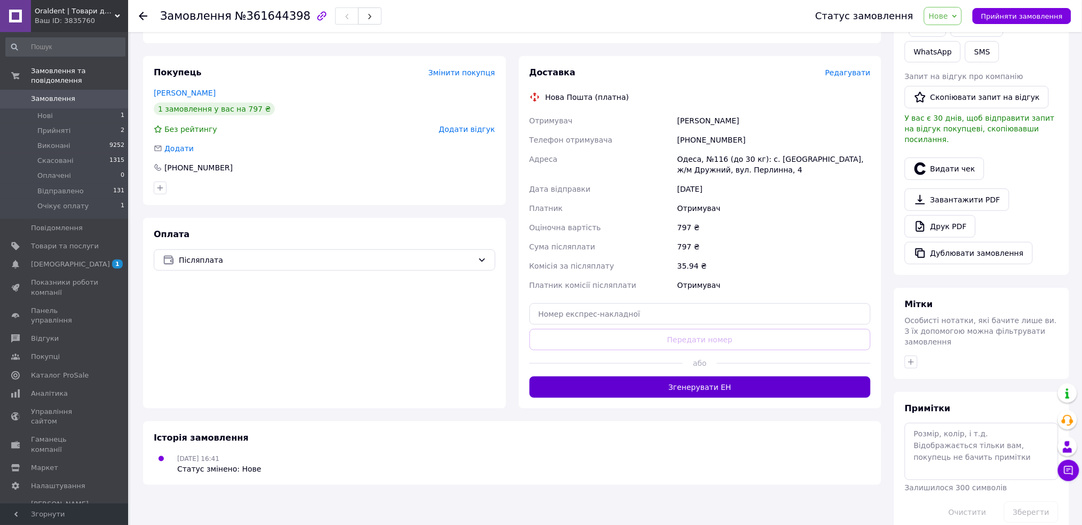
click at [689, 387] on button "Згенерувати ЕН" at bounding box center [700, 386] width 342 height 21
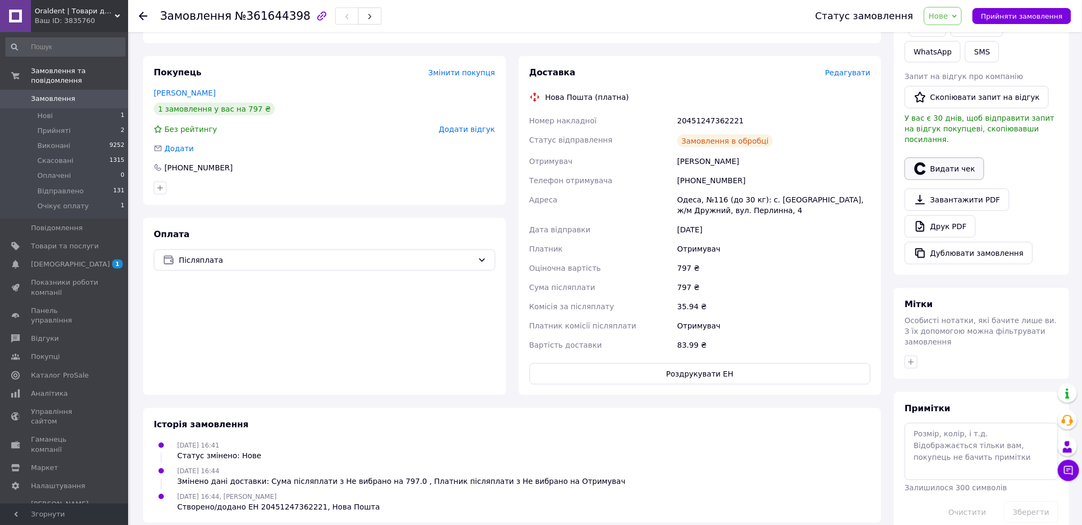
click at [951, 159] on button "Видати чек" at bounding box center [944, 168] width 80 height 22
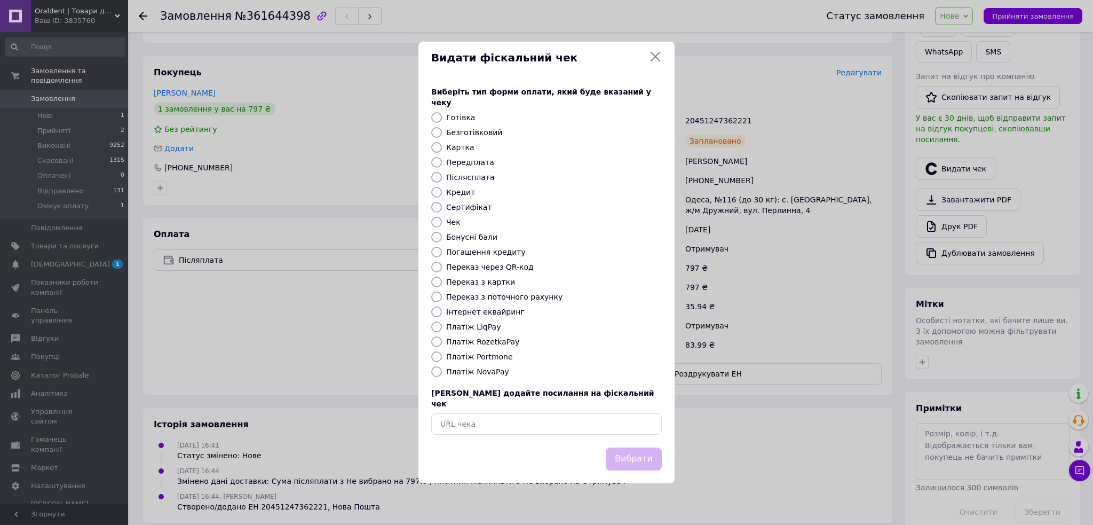
click at [474, 376] on div "Платіж NovaPay" at bounding box center [554, 371] width 220 height 11
click at [479, 374] on label "Платіж NovaPay" at bounding box center [477, 371] width 63 height 9
click at [442, 374] on input "Платіж NovaPay" at bounding box center [436, 371] width 11 height 11
radio input "true"
click at [641, 445] on div "Вибрати" at bounding box center [634, 458] width 60 height 27
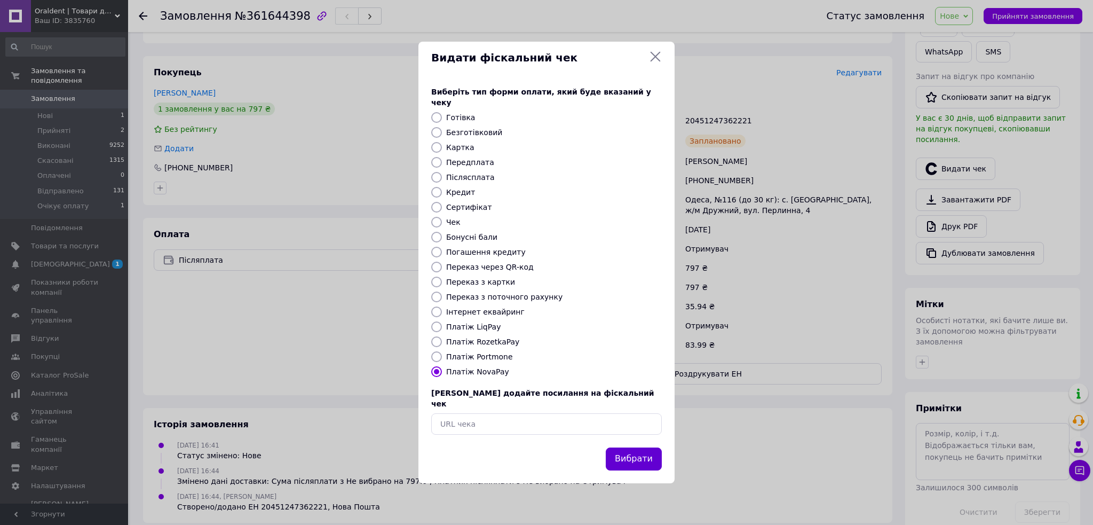
click at [641, 447] on button "Вибрати" at bounding box center [634, 458] width 56 height 23
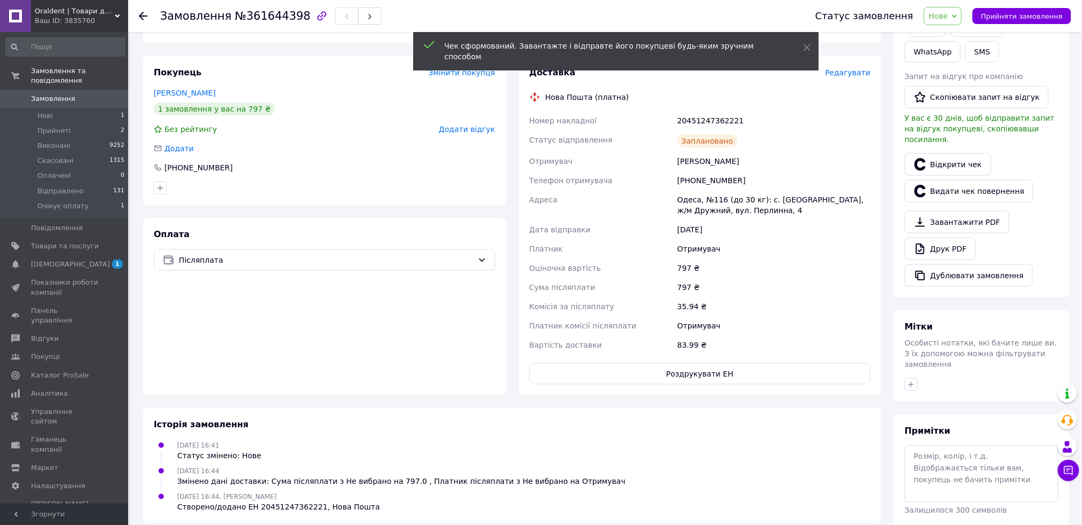
click at [959, 17] on span "Нове" at bounding box center [943, 16] width 38 height 18
click at [960, 95] on li "Відправлено" at bounding box center [955, 101] width 62 height 16
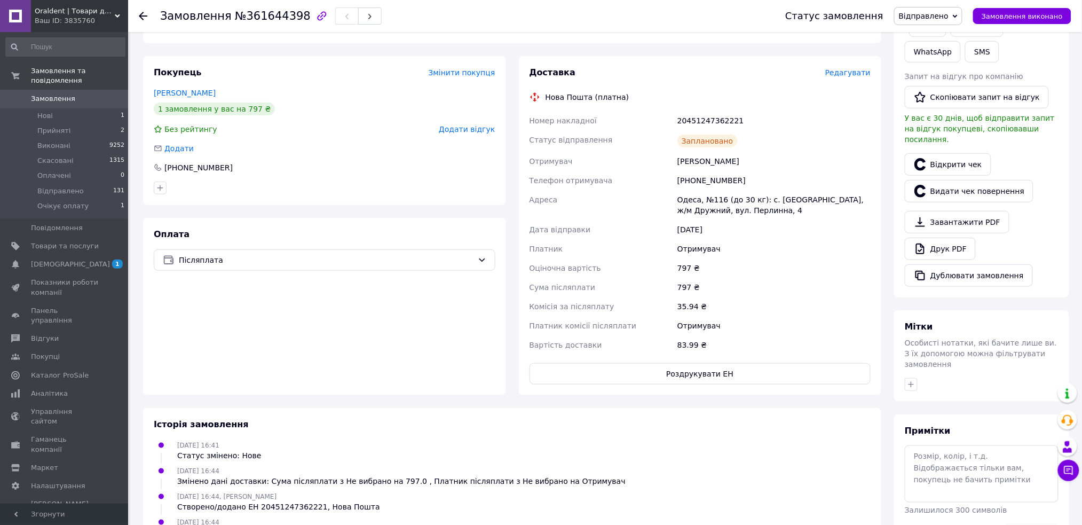
click at [44, 94] on span "Замовлення" at bounding box center [53, 99] width 44 height 10
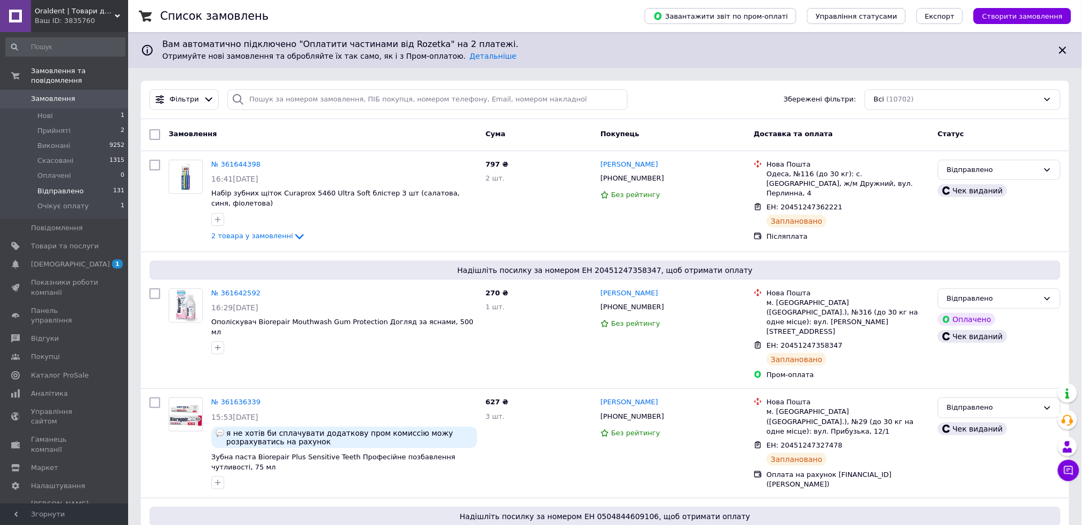
click at [89, 184] on li "Відправлено 131" at bounding box center [65, 191] width 131 height 15
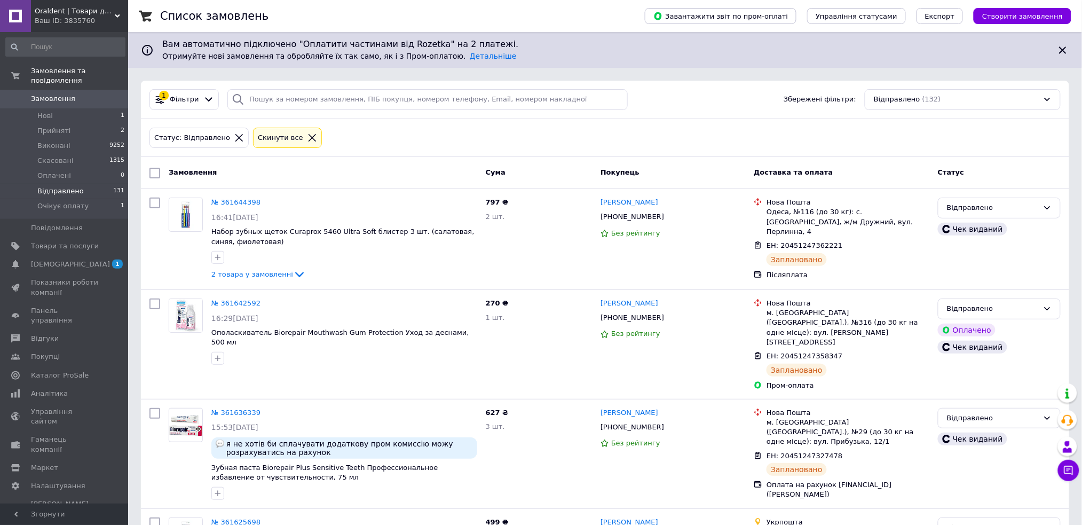
click at [205, 98] on icon at bounding box center [208, 99] width 11 height 11
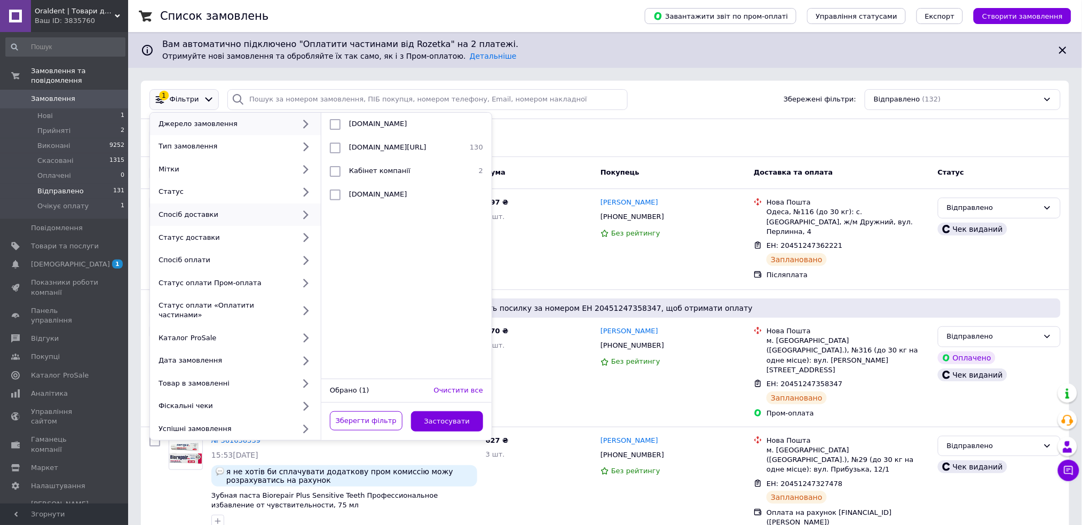
click at [276, 210] on div "Спосіб доставки" at bounding box center [224, 215] width 140 height 10
click at [296, 218] on div at bounding box center [306, 215] width 22 height 10
click at [303, 215] on icon at bounding box center [305, 214] width 13 height 13
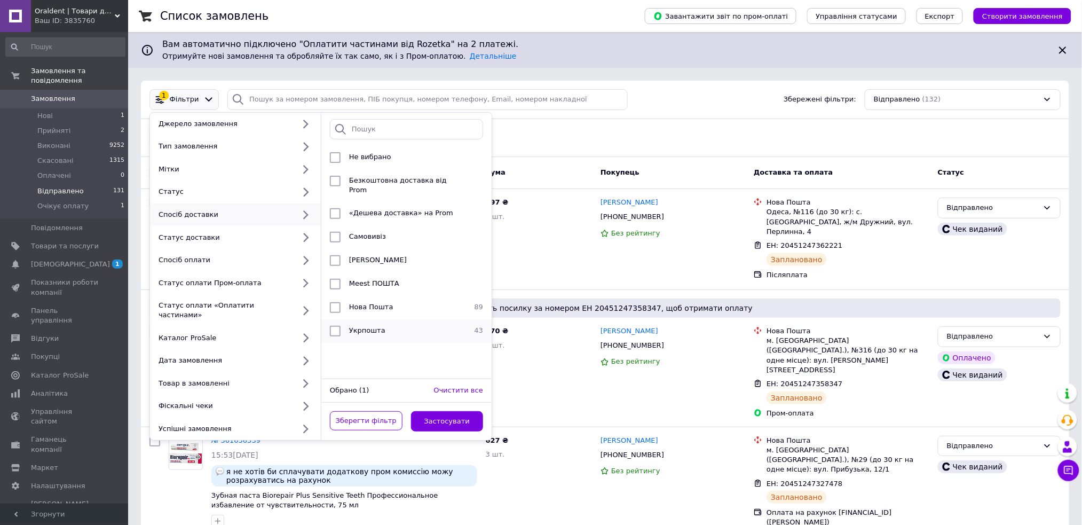
click at [368, 319] on li "Укрпошта 43" at bounding box center [406, 330] width 170 height 23
checkbox input "true"
click at [452, 411] on button "Застосувати" at bounding box center [447, 421] width 73 height 21
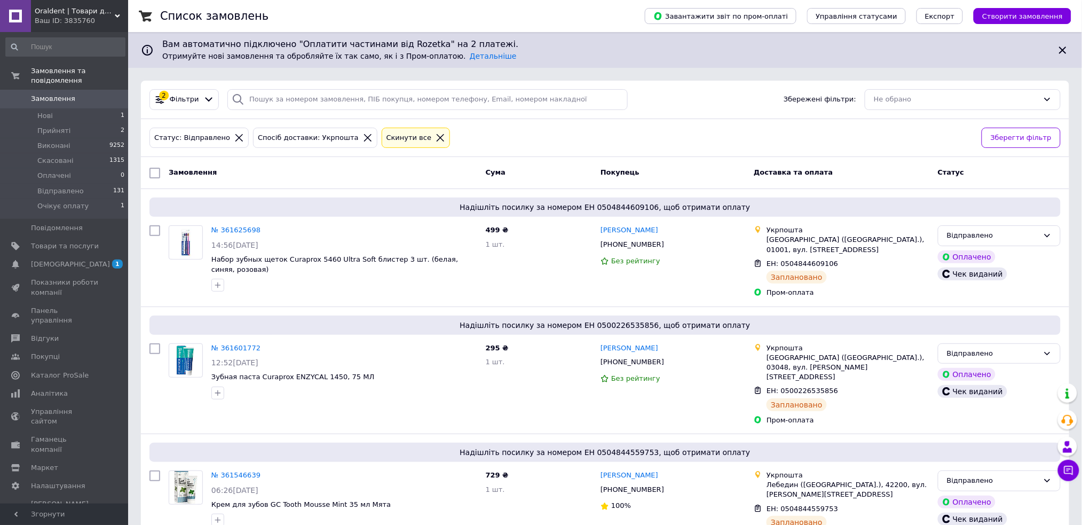
click at [404, 129] on div "Cкинути все" at bounding box center [416, 138] width 69 height 21
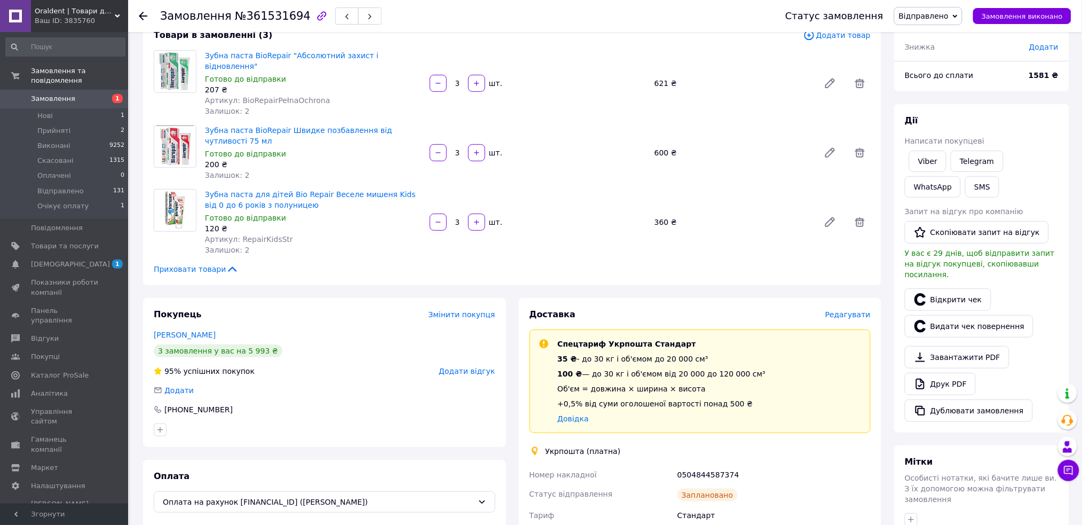
scroll to position [390, 0]
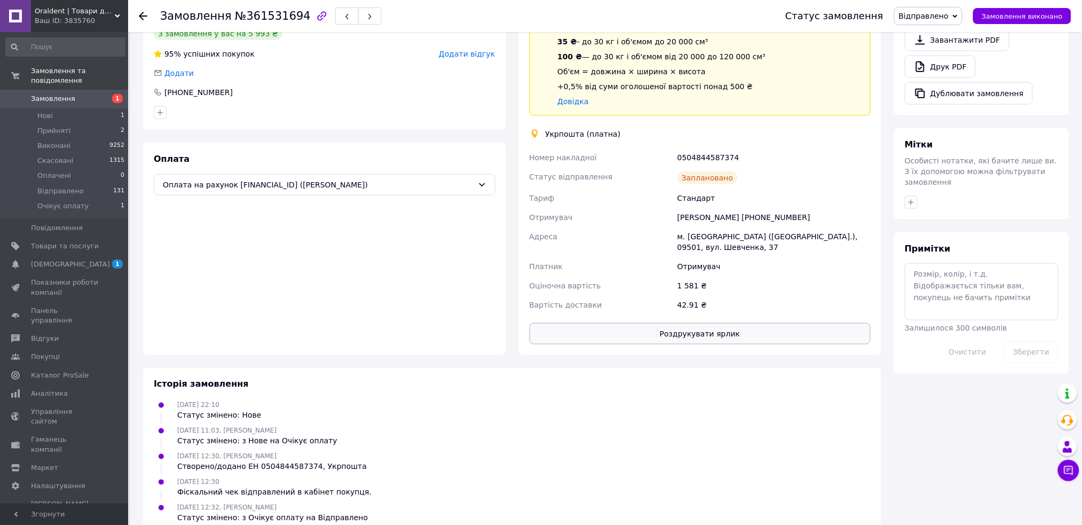
click at [674, 323] on button "Роздрукувати ярлик" at bounding box center [700, 333] width 342 height 21
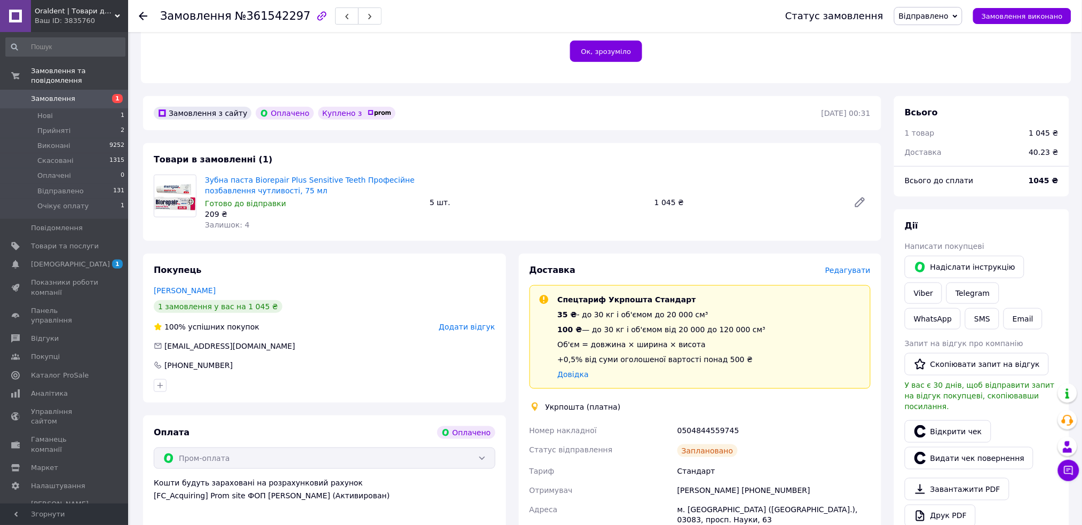
scroll to position [427, 0]
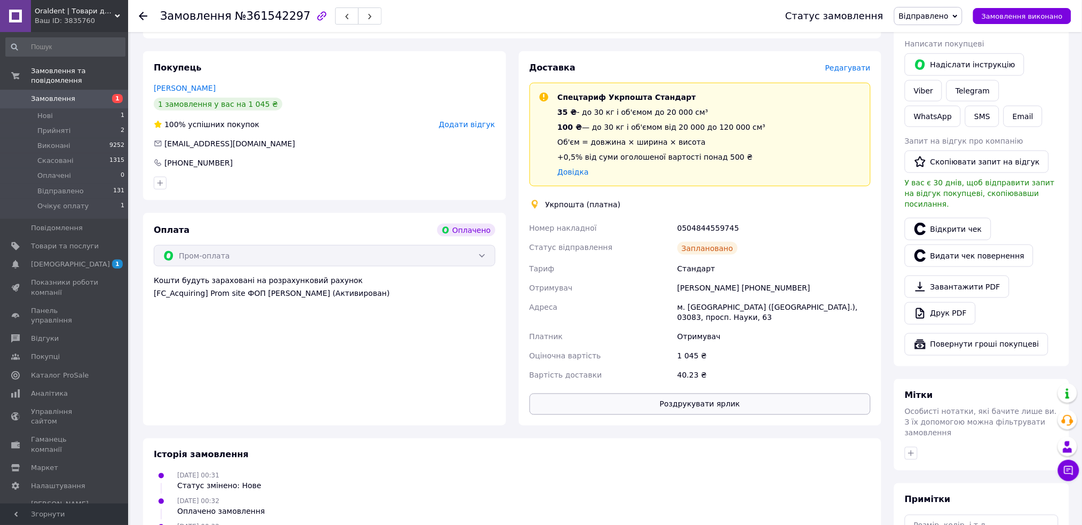
click at [708, 393] on button "Роздрукувати ярлик" at bounding box center [700, 403] width 342 height 21
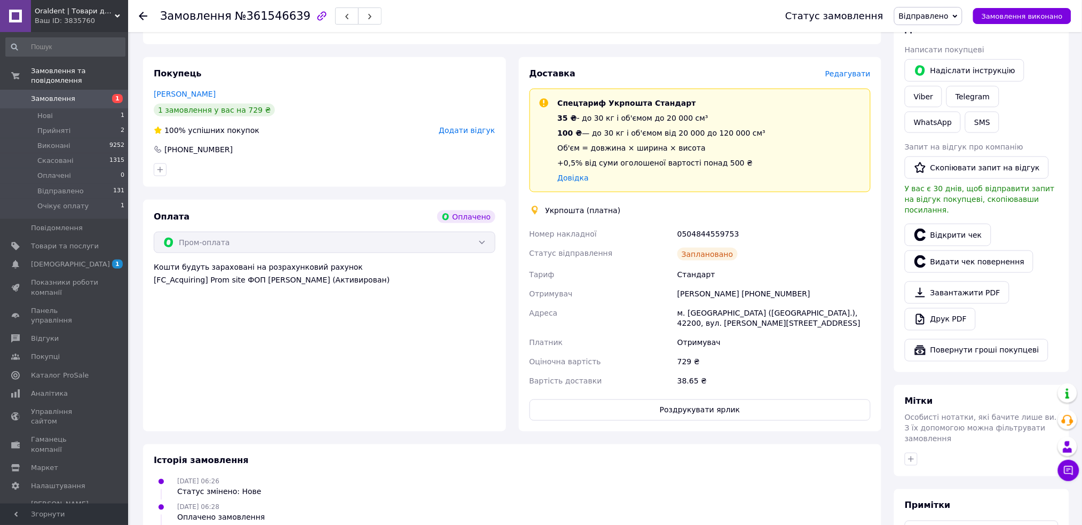
scroll to position [498, 0]
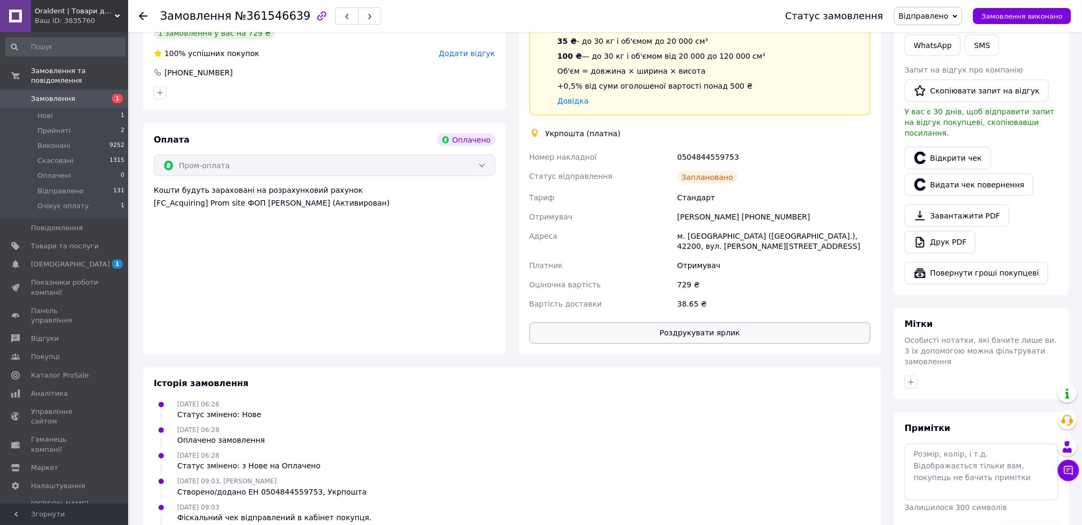
click at [708, 322] on button "Роздрукувати ярлик" at bounding box center [700, 332] width 342 height 21
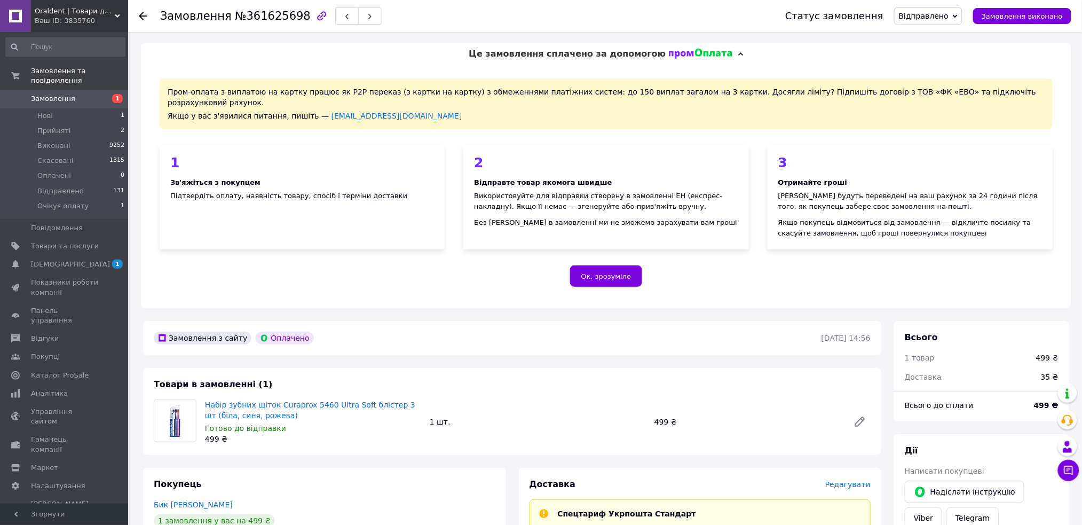
scroll to position [427, 0]
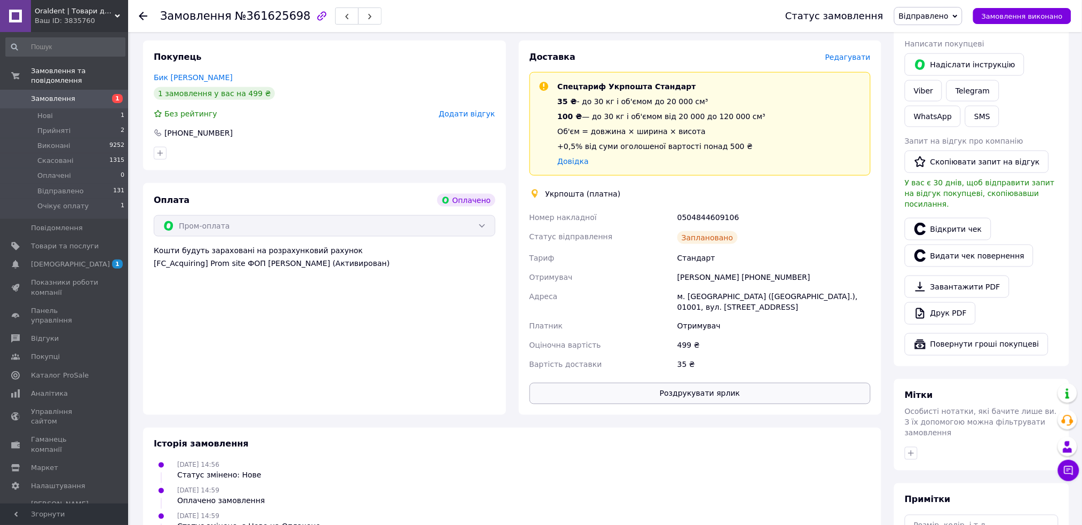
click at [699, 383] on button "Роздрукувати ярлик" at bounding box center [700, 393] width 342 height 21
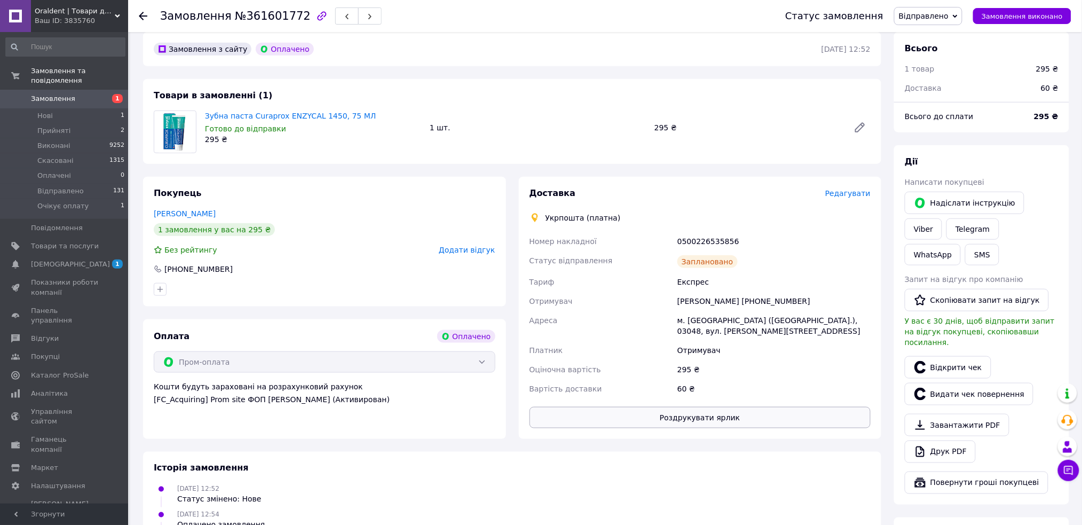
scroll to position [427, 0]
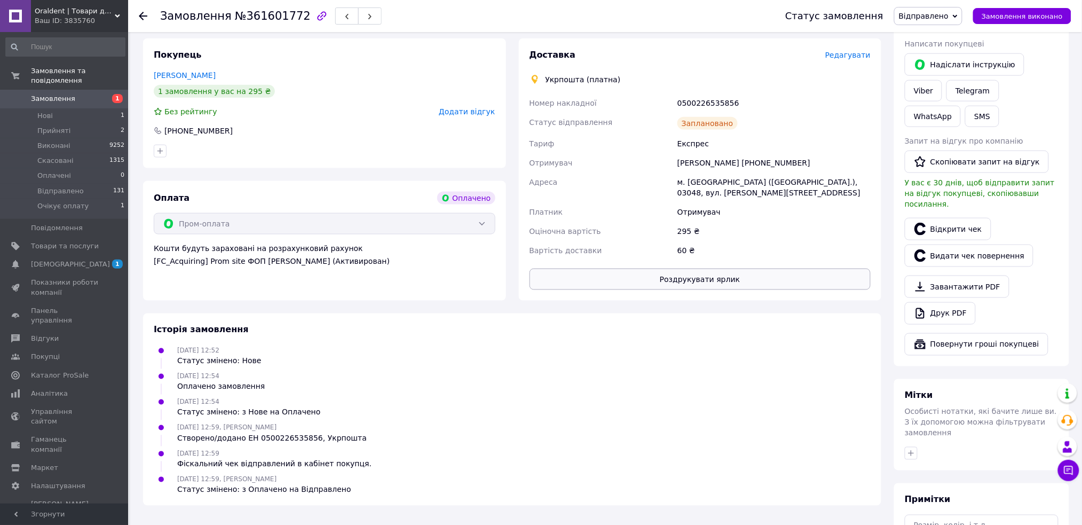
click at [690, 268] on button "Роздрукувати ярлик" at bounding box center [700, 278] width 342 height 21
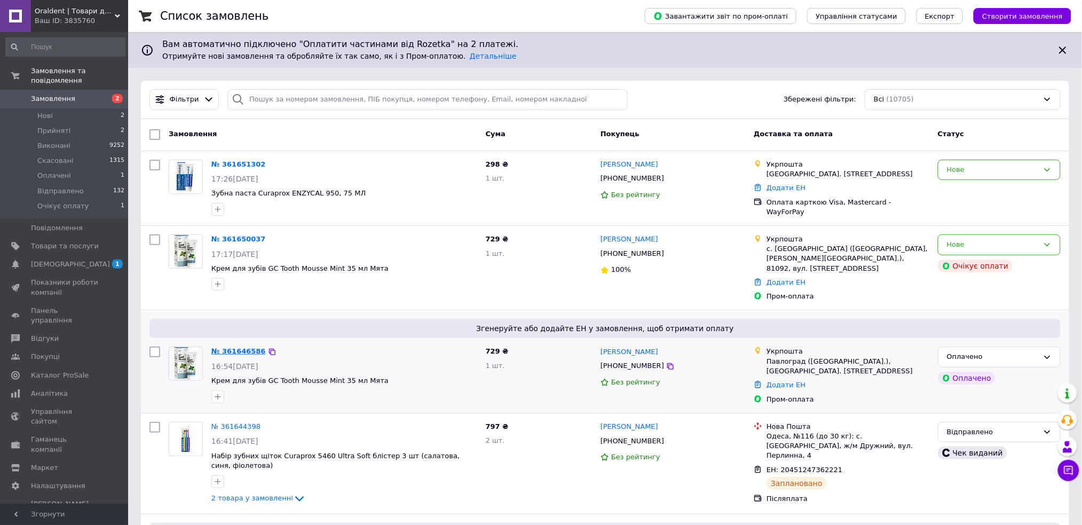
click at [241, 347] on link "№ 361646586" at bounding box center [238, 351] width 54 height 8
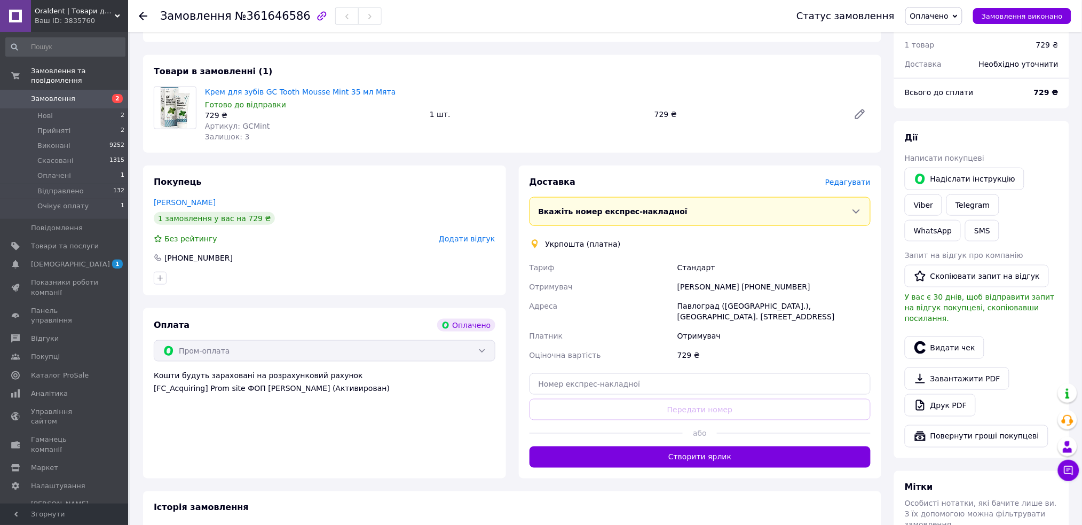
scroll to position [390, 0]
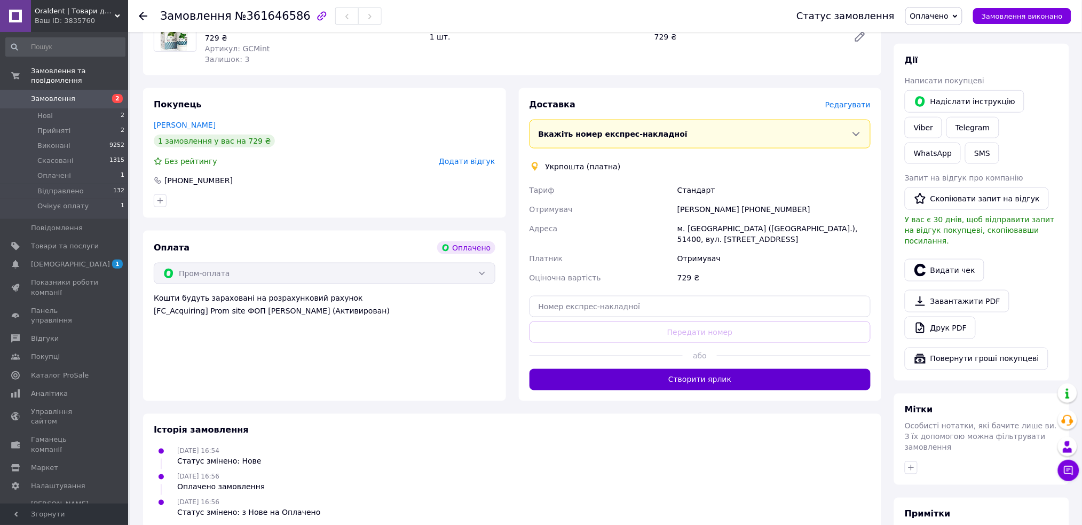
click at [664, 369] on button "Створити ярлик" at bounding box center [700, 379] width 342 height 21
click at [919, 264] on icon "button" at bounding box center [920, 270] width 13 height 13
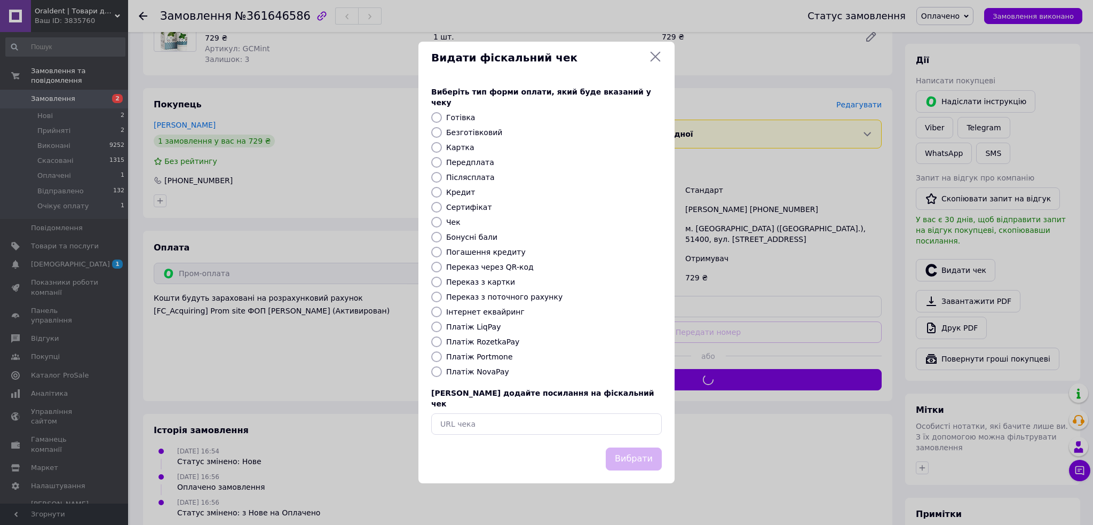
click at [462, 311] on label "Інтернет еквайринг" at bounding box center [485, 311] width 78 height 9
click at [442, 311] on input "Інтернет еквайринг" at bounding box center [436, 311] width 11 height 11
radio input "true"
click at [620, 451] on button "Вибрати" at bounding box center [634, 458] width 56 height 23
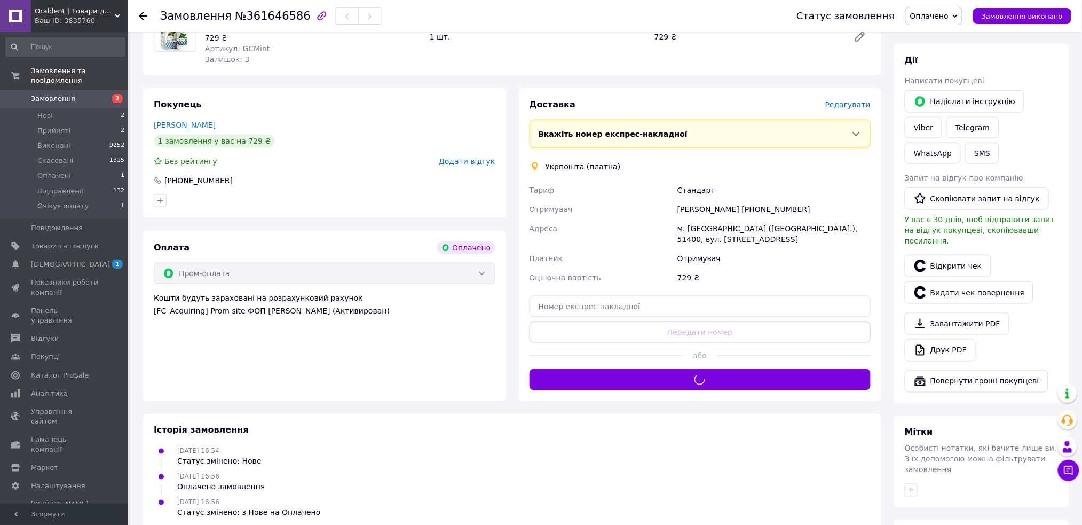
click at [924, 12] on span "Оплачено" at bounding box center [929, 16] width 38 height 9
click at [952, 85] on li "Відправлено" at bounding box center [937, 85] width 62 height 16
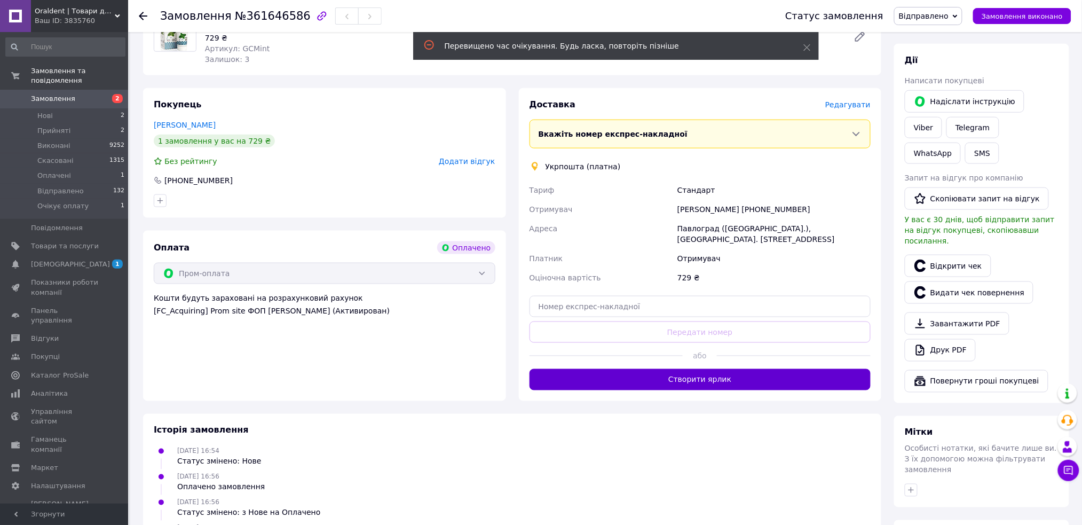
click at [710, 371] on button "Створити ярлик" at bounding box center [700, 379] width 342 height 21
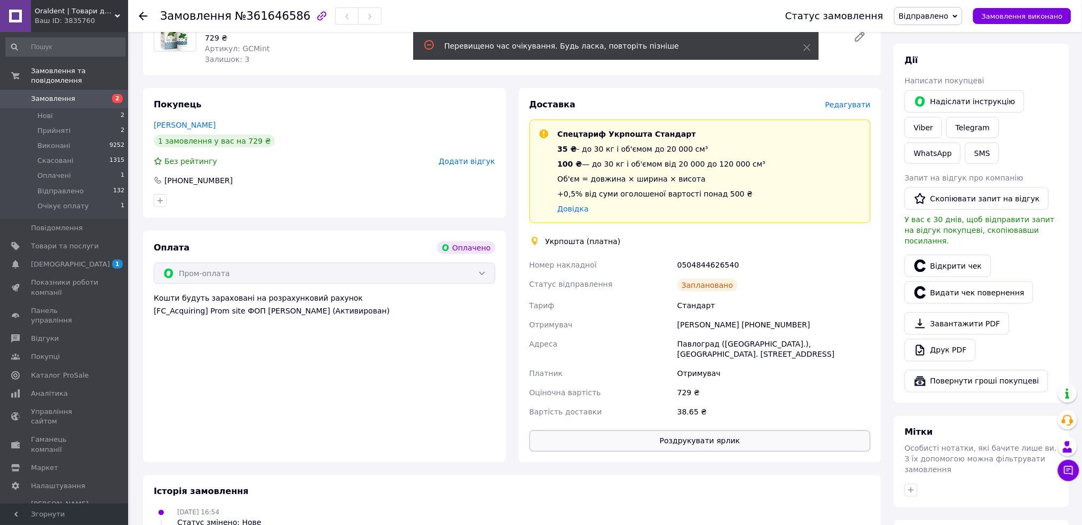
click at [711, 430] on button "Роздрукувати ярлик" at bounding box center [700, 440] width 342 height 21
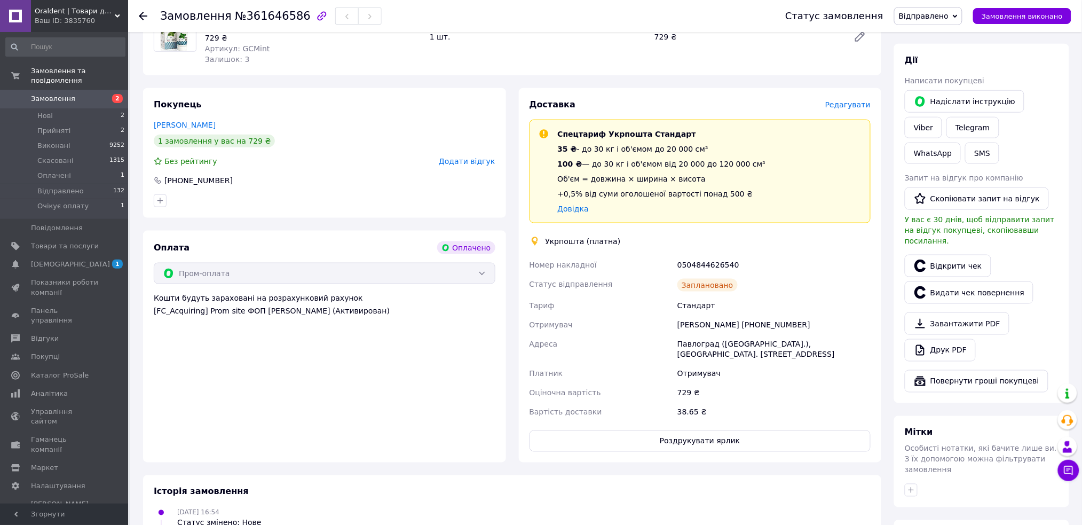
click at [107, 94] on span "2" at bounding box center [113, 99] width 29 height 10
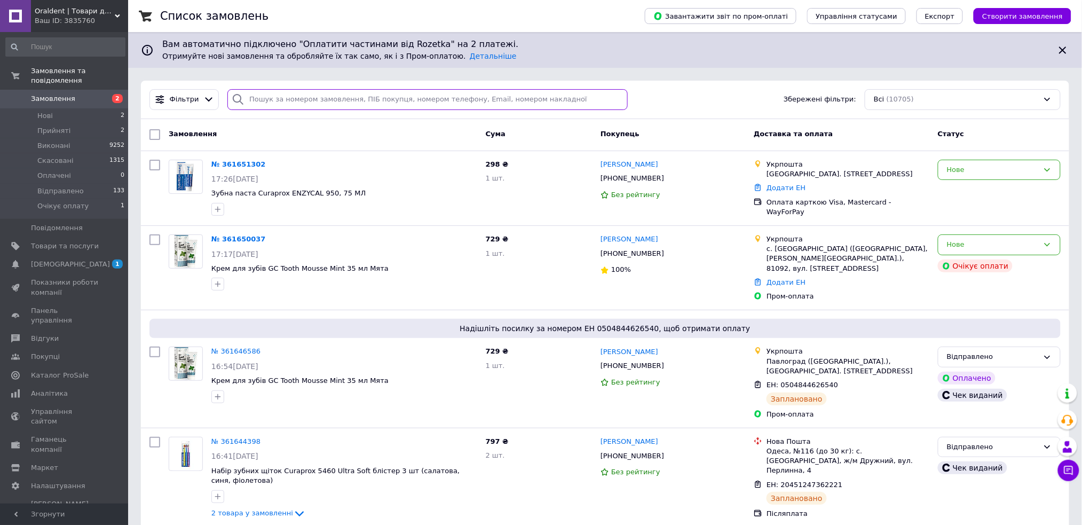
click at [338, 104] on input "search" at bounding box center [427, 99] width 400 height 21
type input "9950"
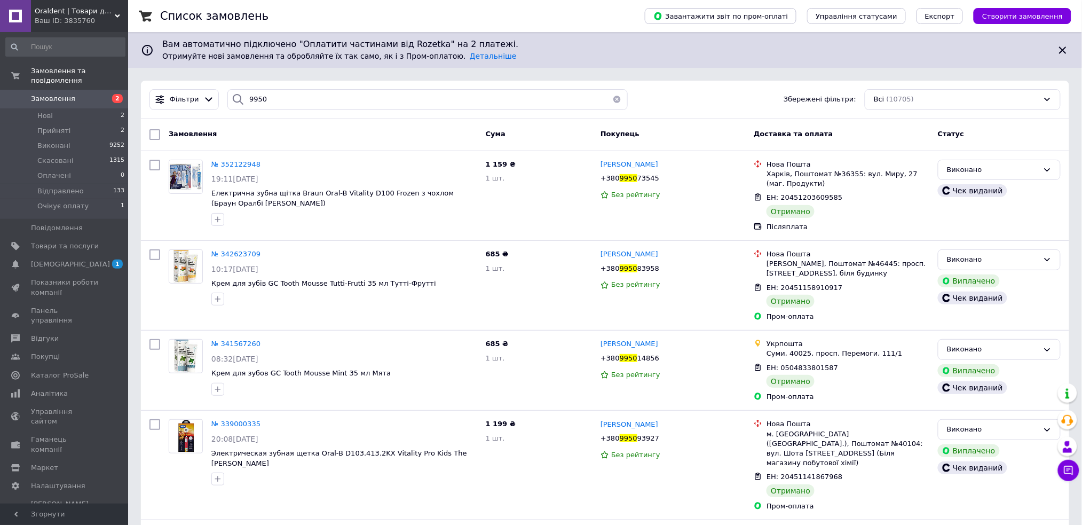
click at [243, 97] on div at bounding box center [237, 99] width 21 height 21
click at [258, 96] on input "9950" at bounding box center [427, 99] width 400 height 21
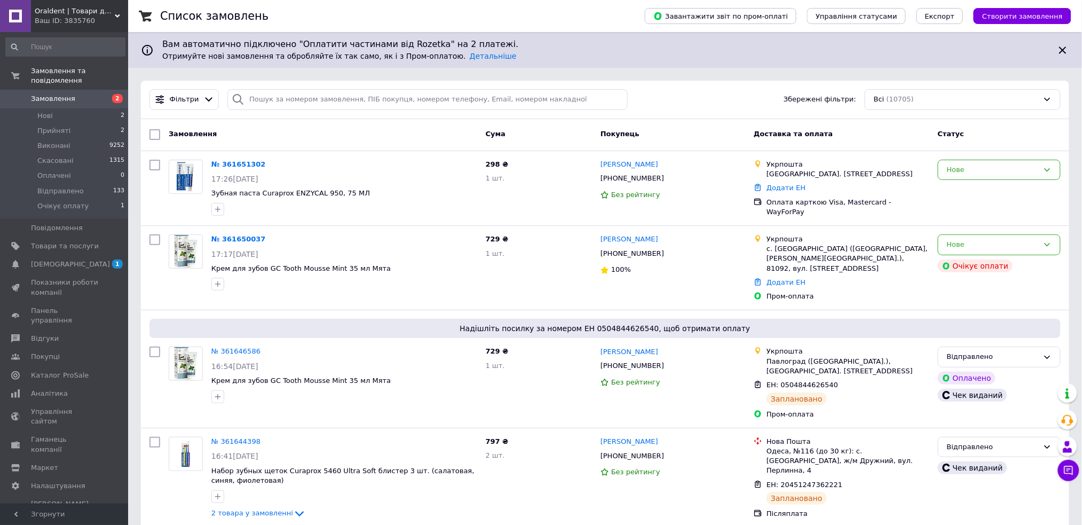
click at [740, 112] on div "Фільтри Збережені фільтри: Всі (10705)" at bounding box center [605, 100] width 928 height 38
click at [666, 250] on icon at bounding box center [670, 253] width 9 height 9
click at [269, 237] on icon at bounding box center [272, 239] width 6 height 6
drag, startPoint x: 382, startPoint y: 265, endPoint x: 210, endPoint y: 268, distance: 172.4
click at [210, 268] on div "№ 361650037 17:17, 12.09.2025 Крем для зубiв GC Tooth Mousse Mint 35 мл Мята" at bounding box center [344, 262] width 274 height 65
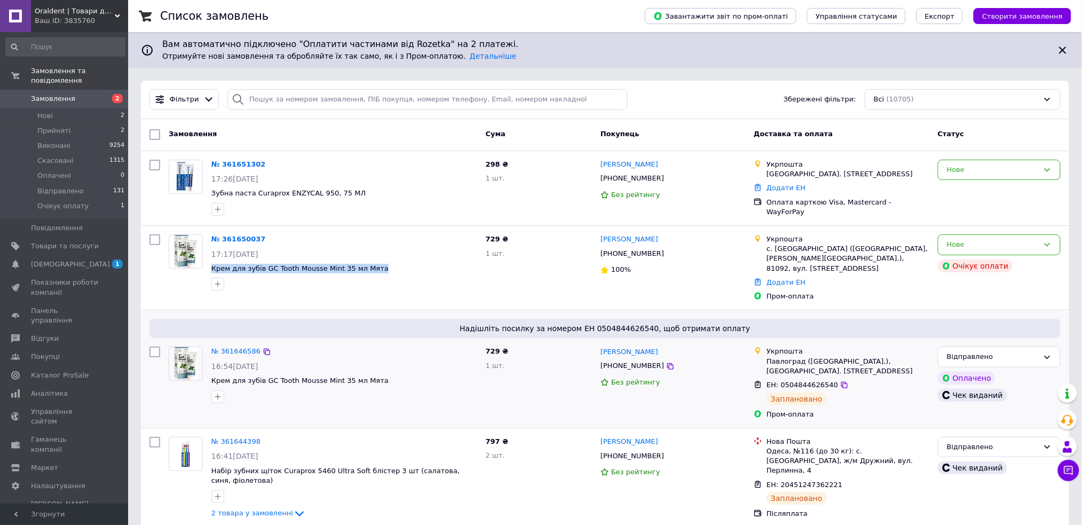
copy span "Крем для зубiв GC Tooth Mousse Mint 35 мл Мята"
click at [243, 239] on link "№ 361650037" at bounding box center [238, 239] width 54 height 8
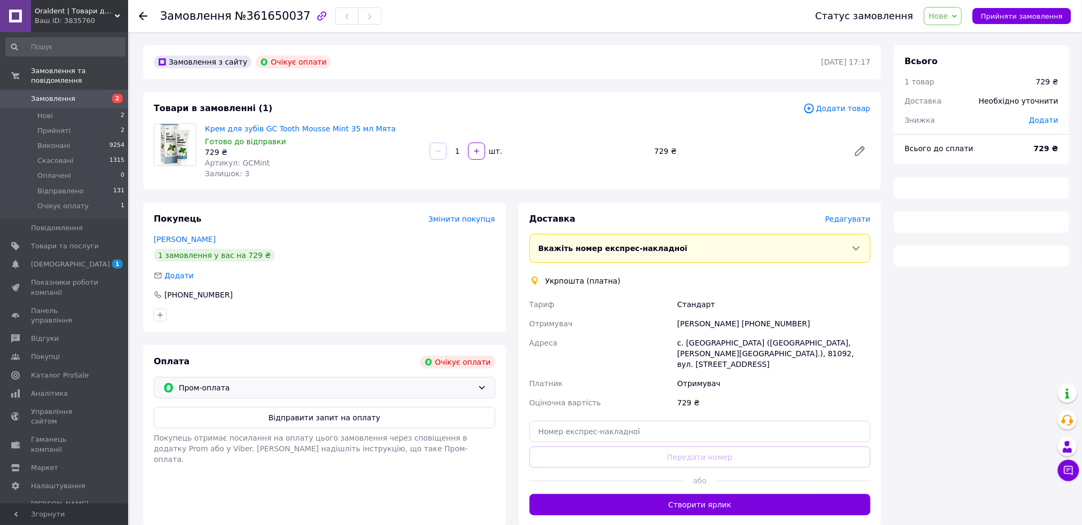
click at [376, 385] on span "Пром-оплата" at bounding box center [326, 388] width 295 height 12
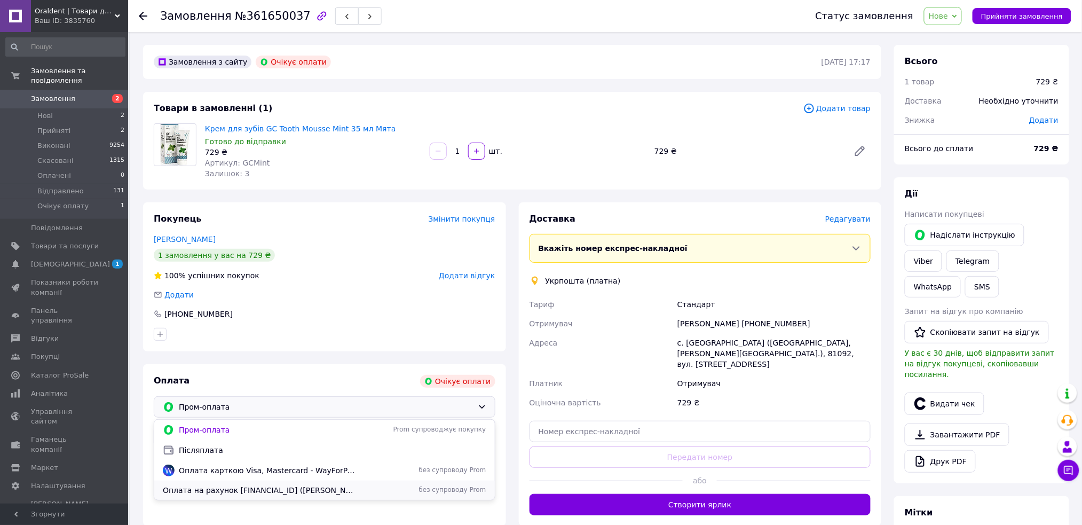
click at [298, 488] on span "Оплата на рахунок [FINANCIAL_ID] ([PERSON_NAME])" at bounding box center [259, 490] width 192 height 11
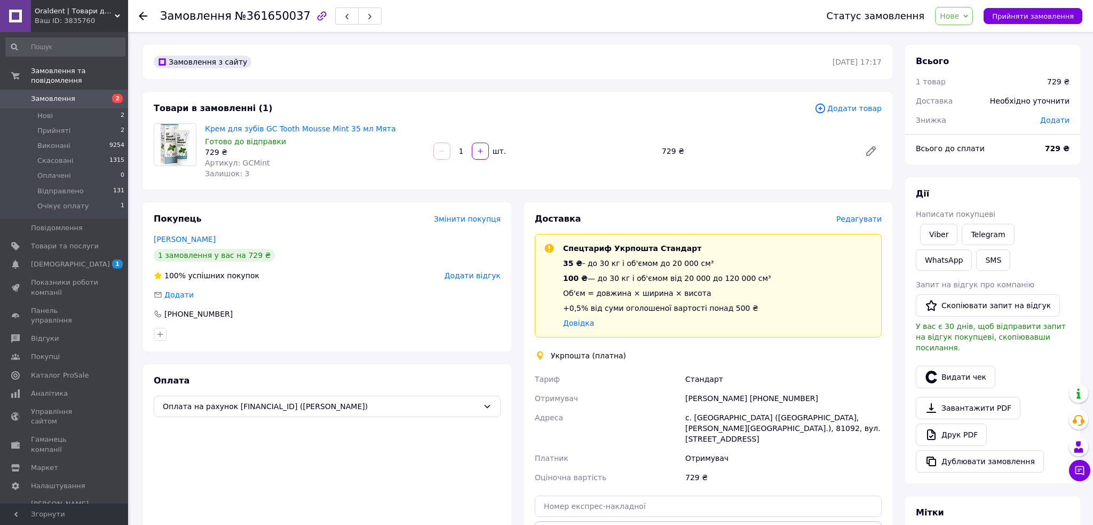
click at [955, 13] on span "Нове" at bounding box center [949, 16] width 19 height 9
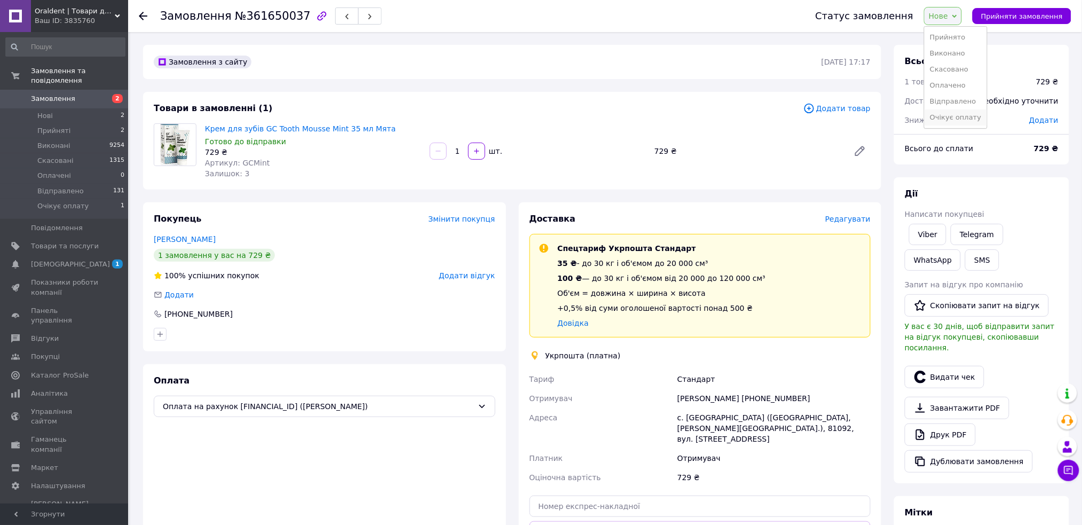
click at [969, 110] on li "Очікує оплату" at bounding box center [955, 117] width 62 height 16
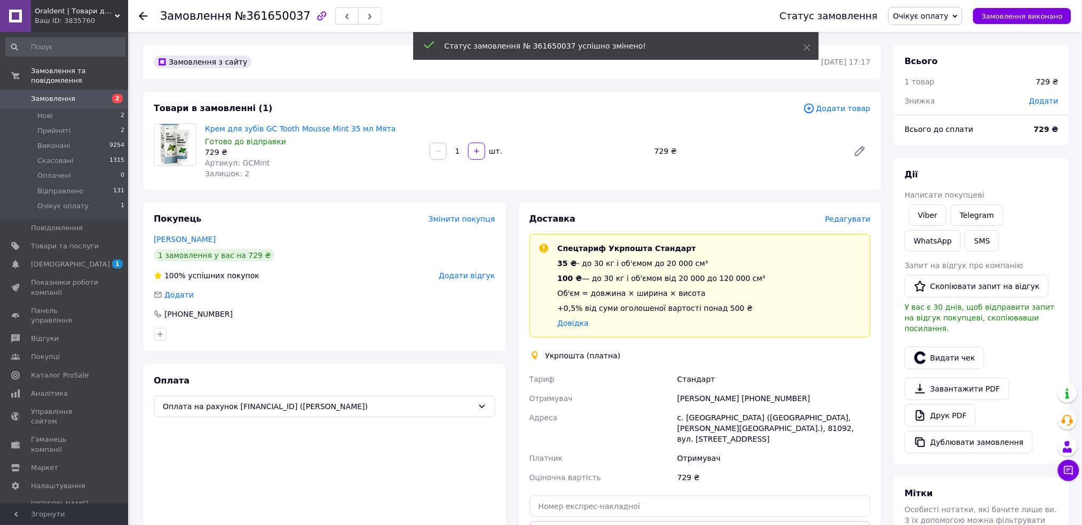
click at [99, 94] on span "2" at bounding box center [113, 99] width 29 height 10
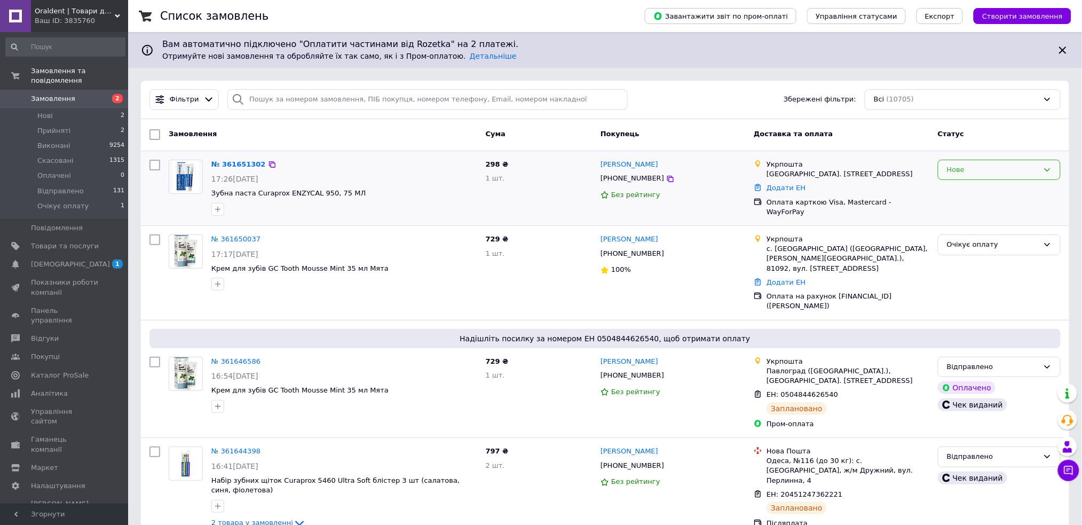
click at [949, 170] on div "Нове" at bounding box center [993, 169] width 92 height 11
click at [950, 183] on li "Прийнято" at bounding box center [999, 192] width 122 height 20
